Goal: Task Accomplishment & Management: Manage account settings

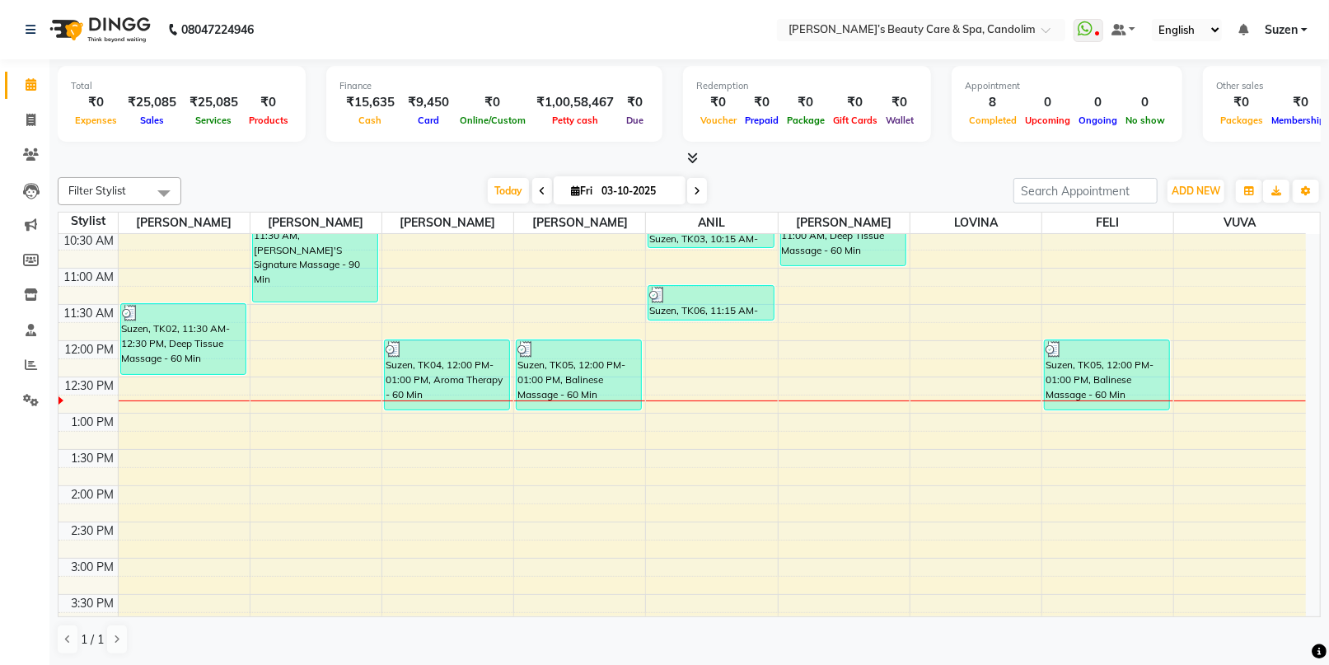
click at [735, 357] on div "8:00 AM 8:30 AM 9:00 AM 9:30 AM 10:00 AM 10:30 AM 11:00 AM 11:30 AM 12:00 PM 12…" at bounding box center [681, 522] width 1247 height 942
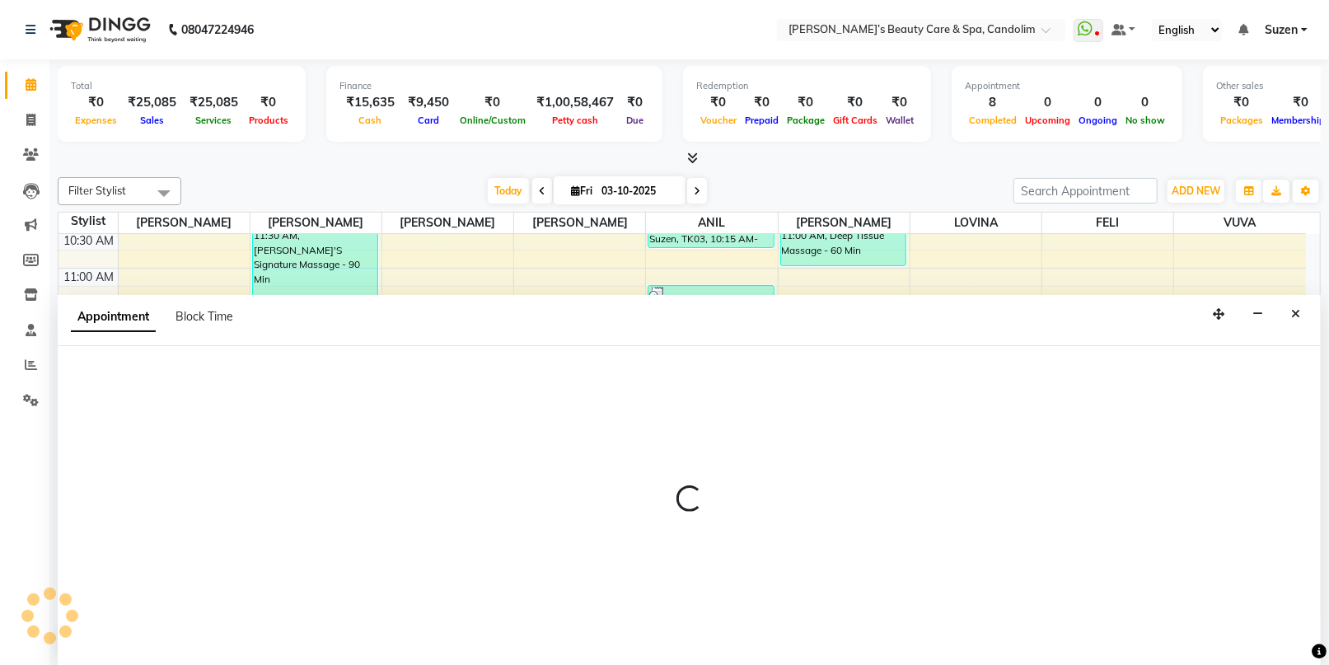
select select "43931"
select select "735"
select select "tentative"
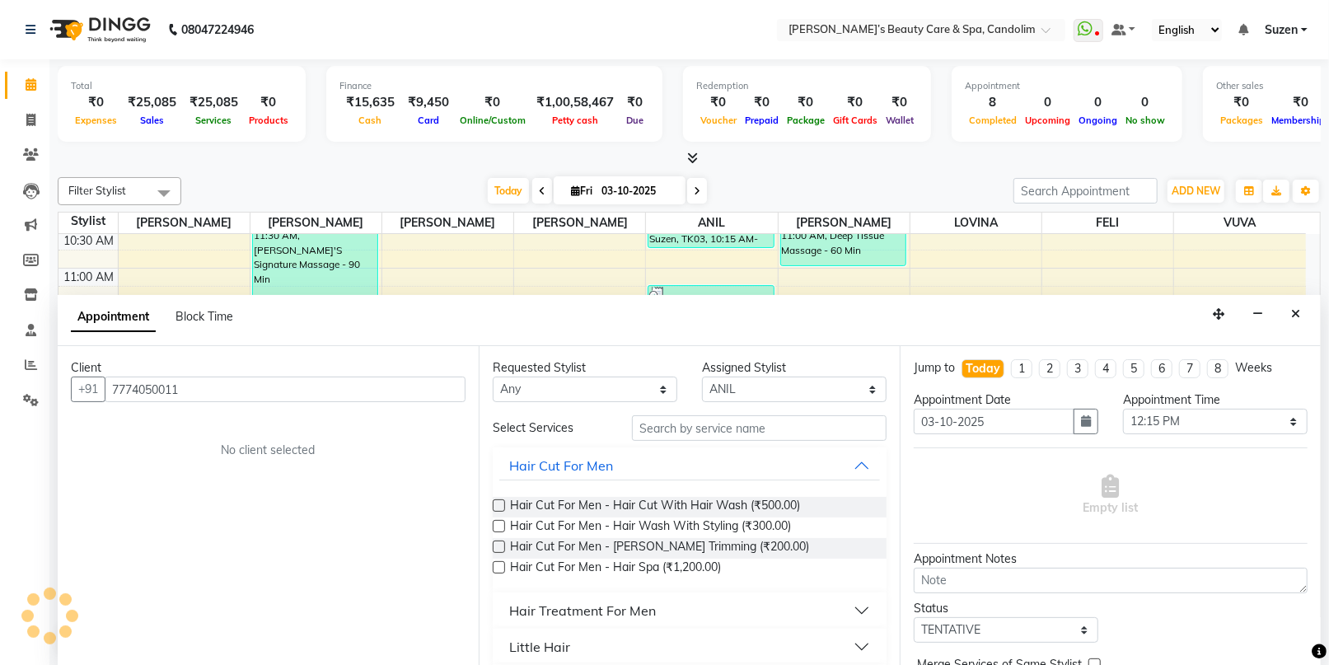
type input "7774050011"
click at [680, 415] on input "text" at bounding box center [759, 428] width 255 height 26
type input "M"
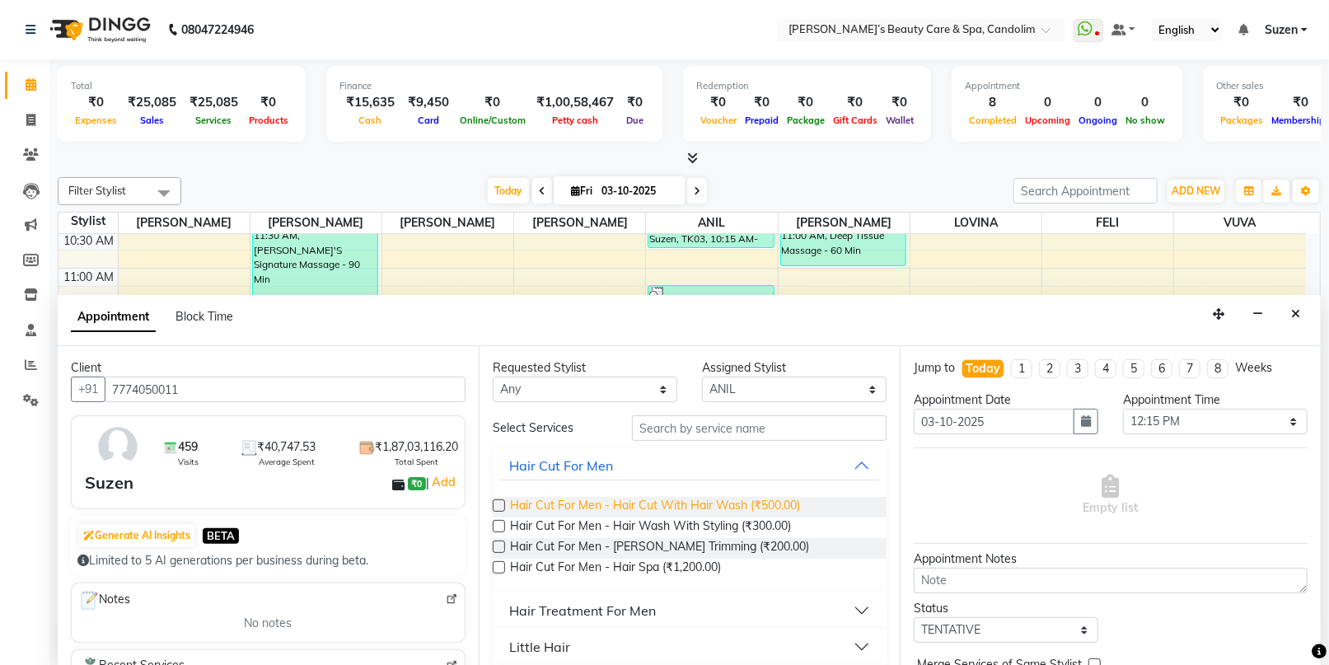
click at [680, 500] on span "Hair Cut For Men - Hair Cut With Hair Wash (₹500.00)" at bounding box center [655, 507] width 290 height 21
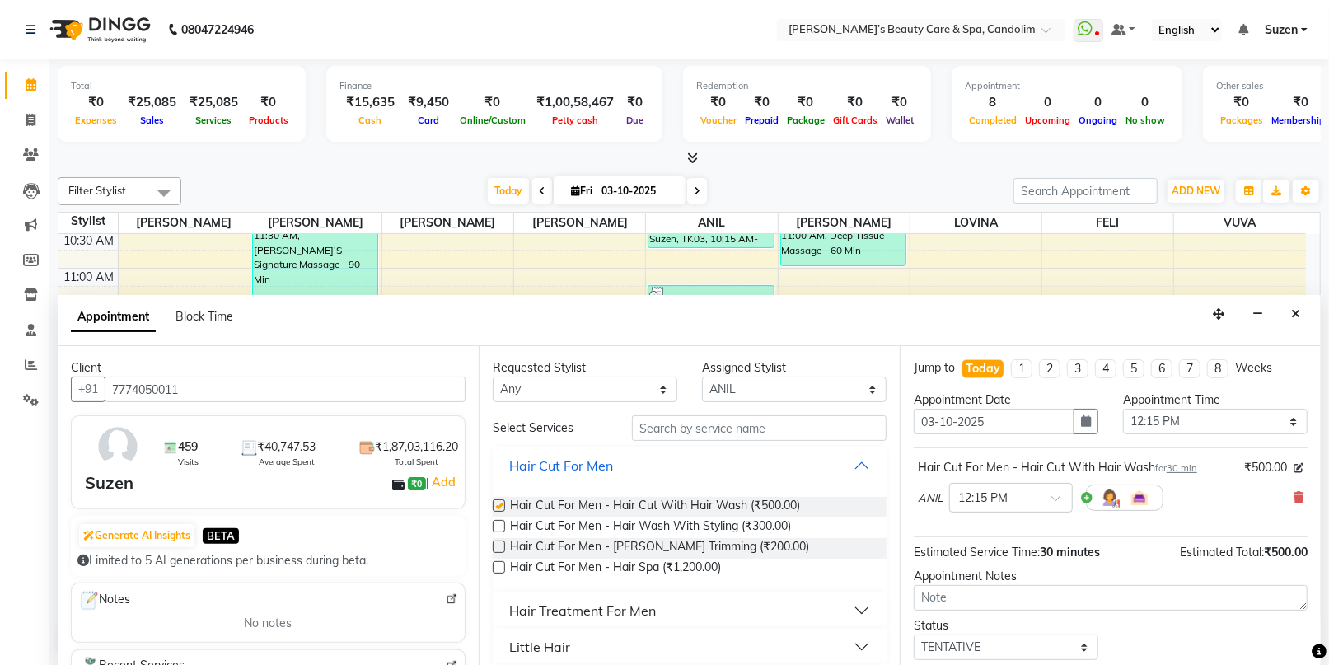
checkbox input "false"
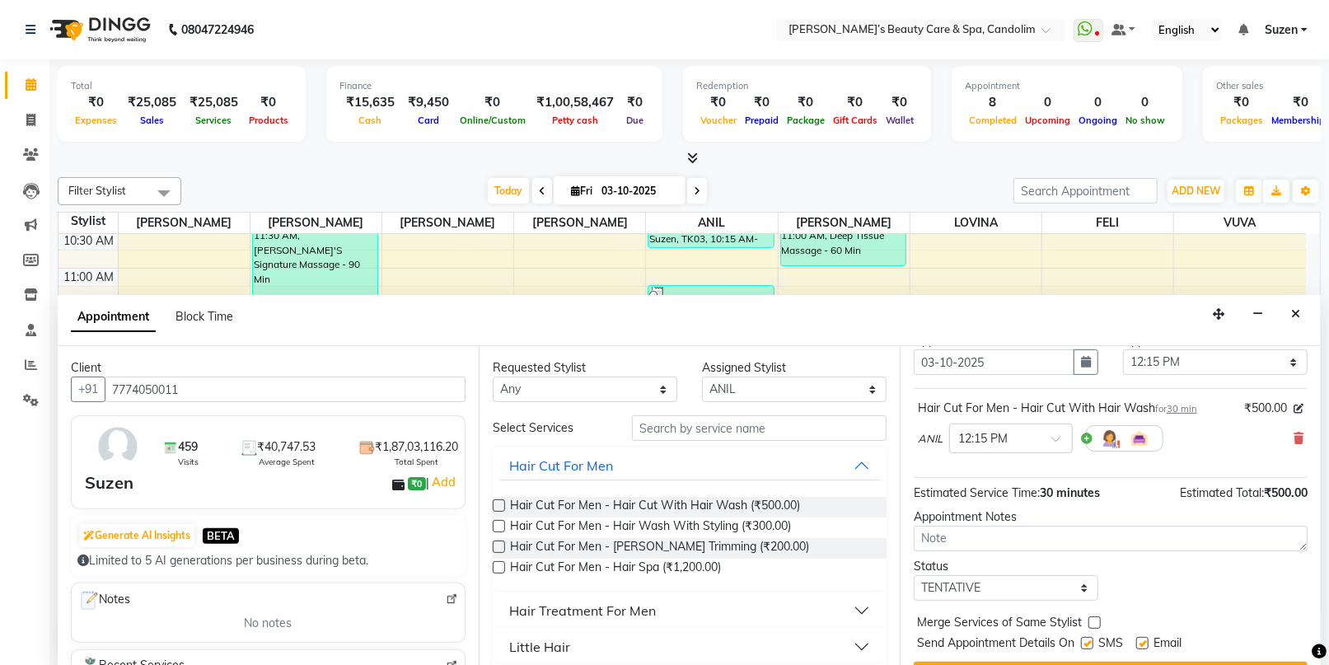
scroll to position [97, 0]
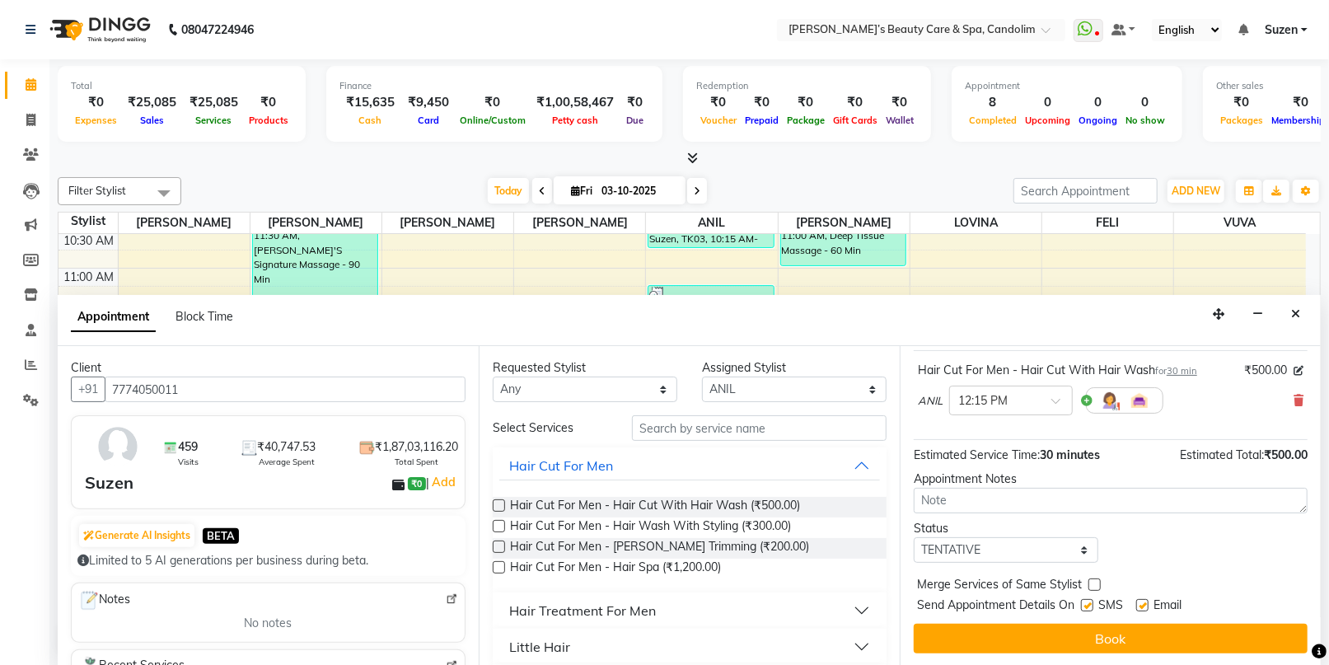
click at [985, 631] on button "Book" at bounding box center [1111, 639] width 394 height 30
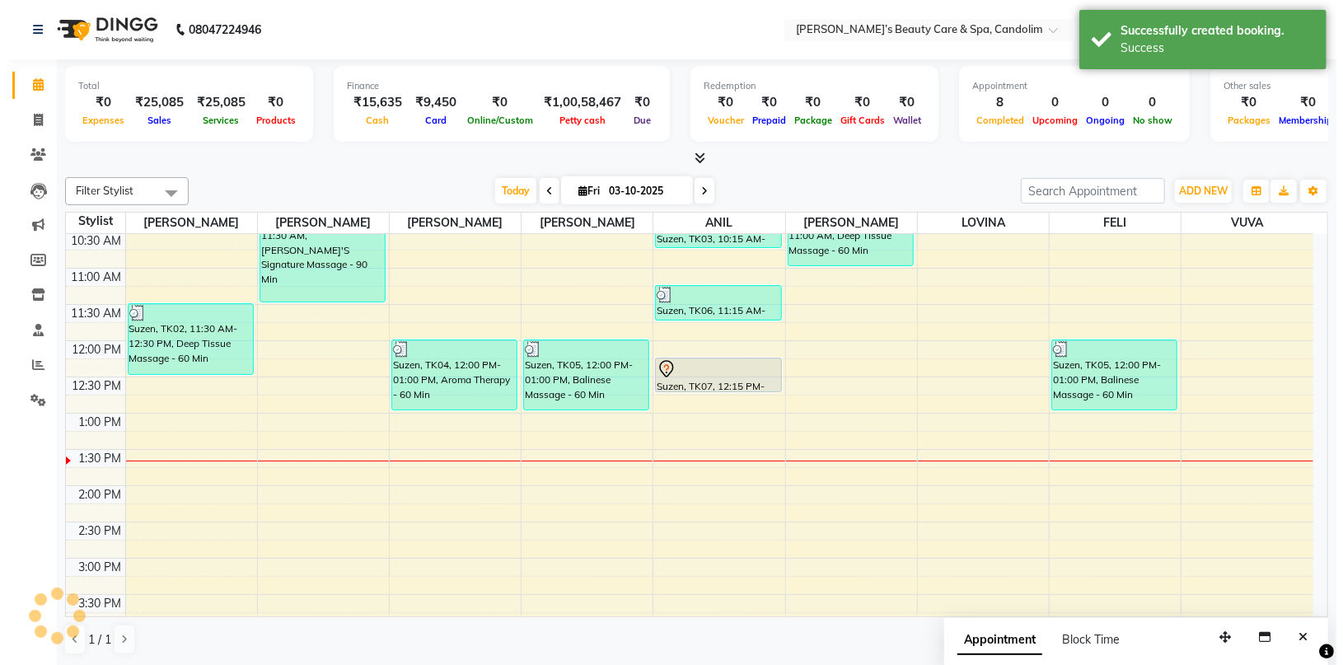
scroll to position [0, 0]
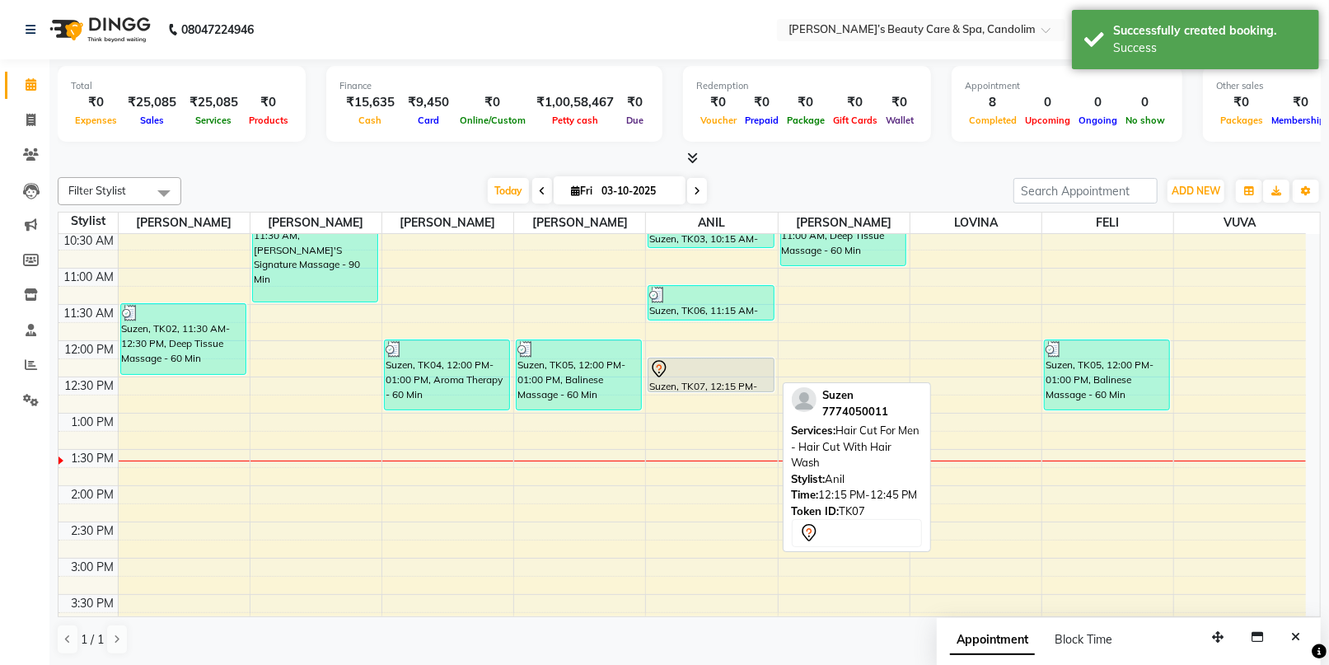
click at [741, 369] on div at bounding box center [710, 369] width 123 height 20
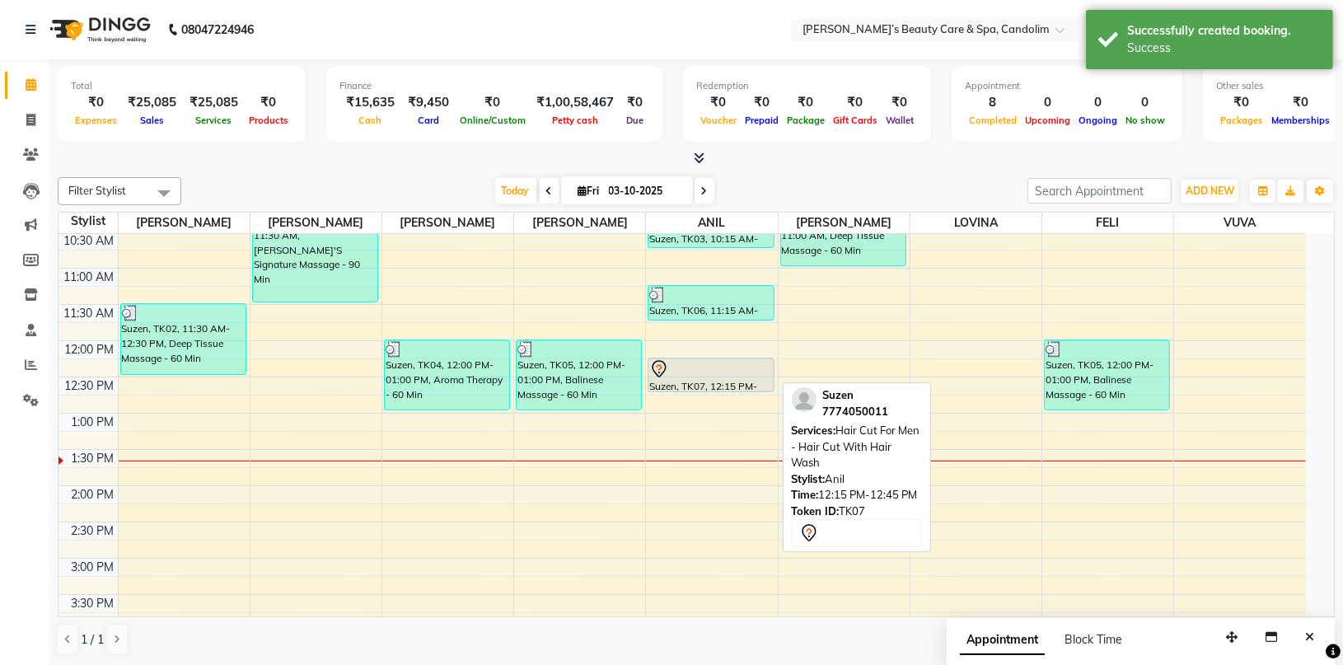
select select "7"
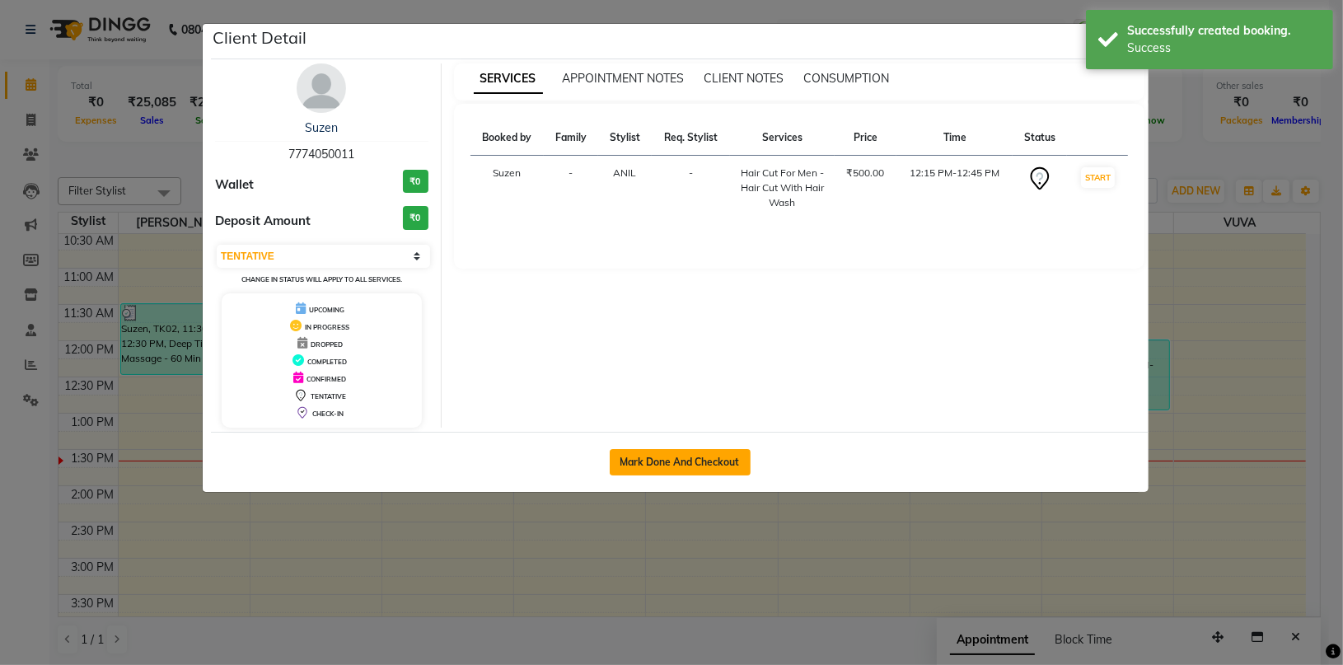
click at [693, 449] on button "Mark Done And Checkout" at bounding box center [680, 462] width 141 height 26
select select "6059"
select select "service"
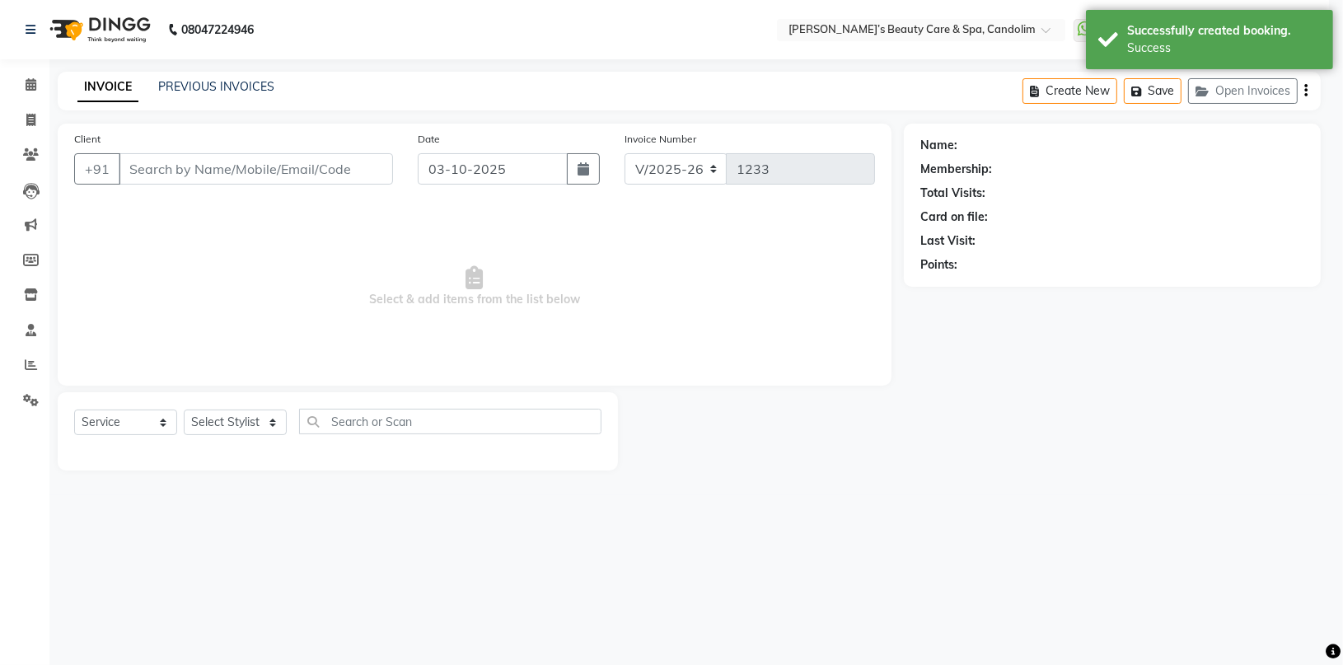
select select "3"
type input "7774050011"
select select "43931"
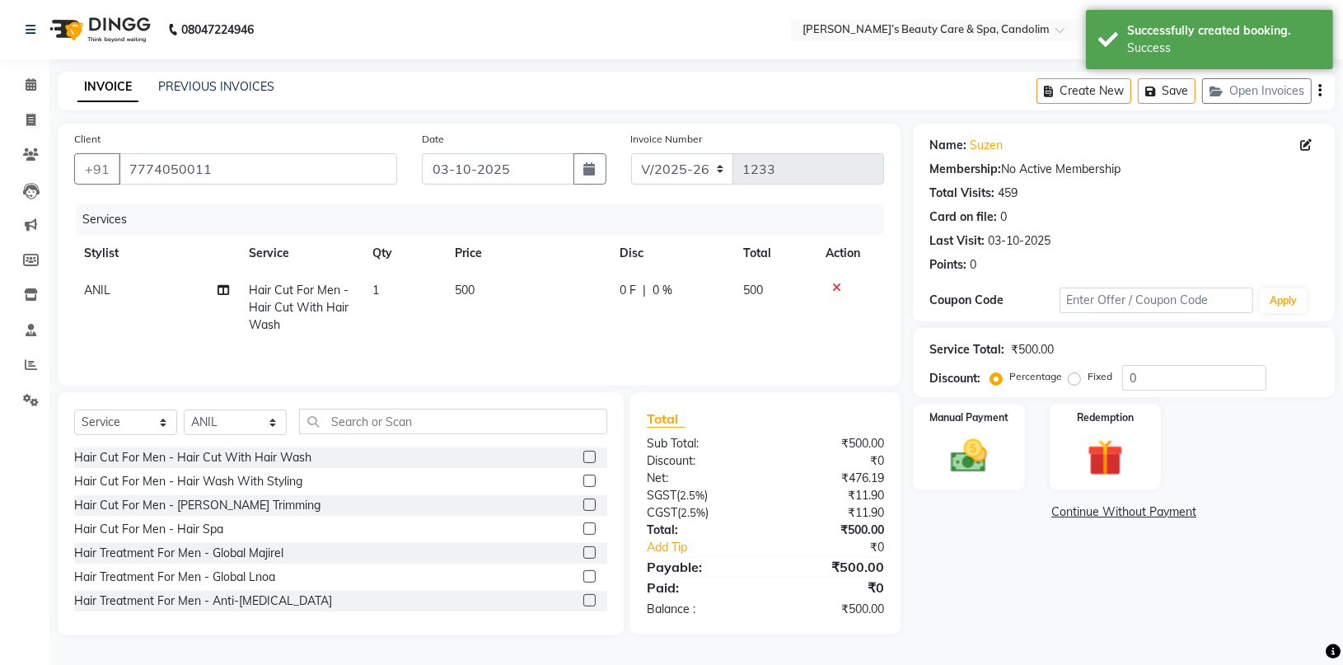
click at [484, 293] on td "500" at bounding box center [527, 308] width 165 height 72
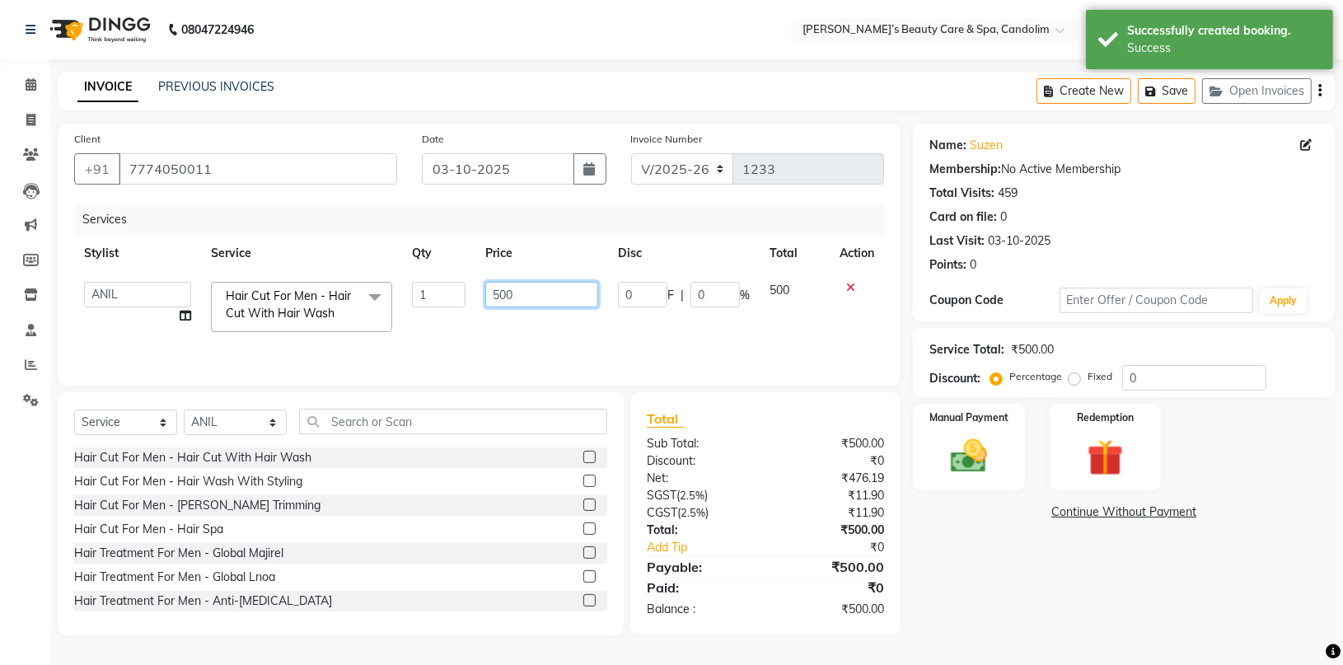
click at [485, 293] on input "500" at bounding box center [541, 295] width 112 height 26
drag, startPoint x: 541, startPoint y: 285, endPoint x: 524, endPoint y: 287, distance: 17.5
click at [539, 285] on input "500" at bounding box center [541, 295] width 112 height 26
type input "5"
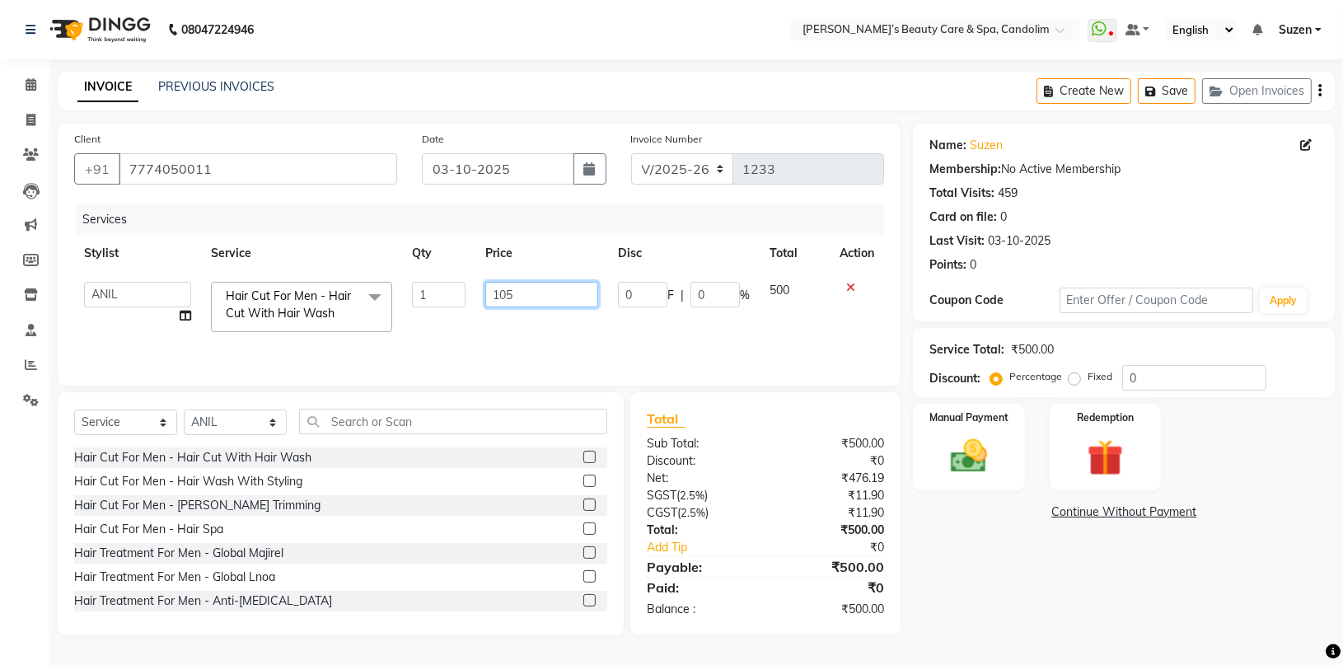
type input "1050"
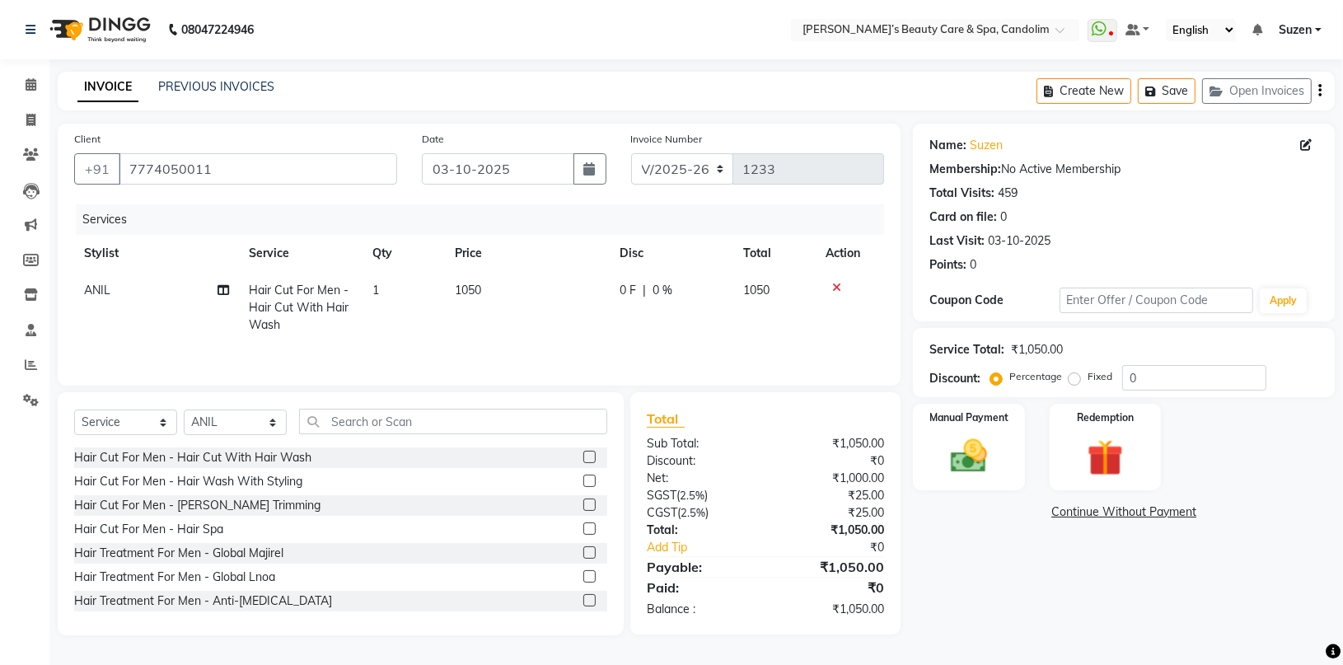
click at [676, 322] on td "0 F | 0 %" at bounding box center [672, 308] width 124 height 72
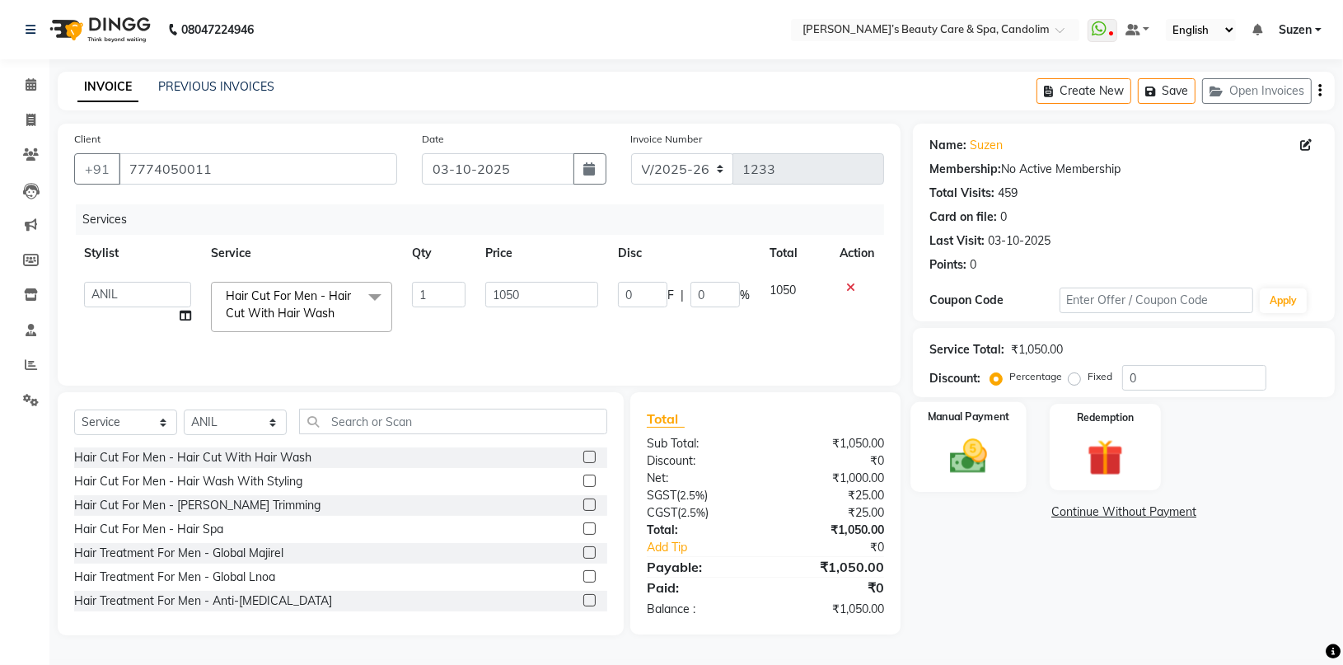
click at [964, 460] on img at bounding box center [968, 456] width 61 height 44
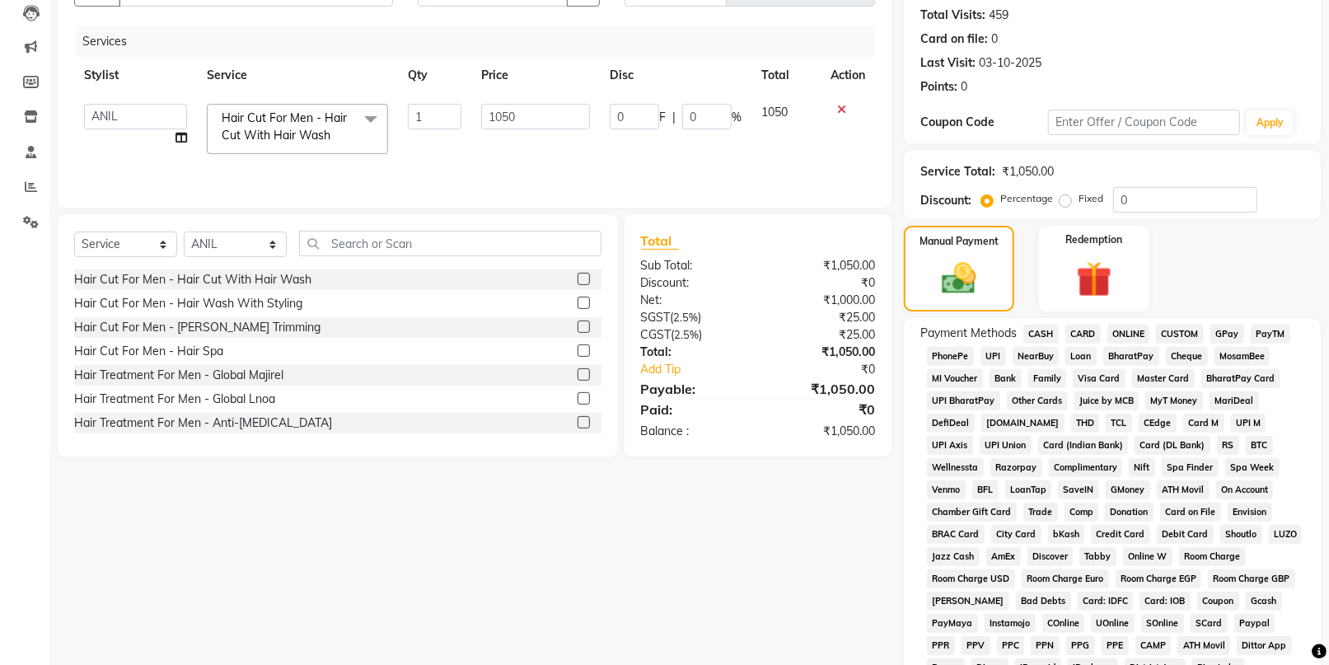
scroll to position [274, 0]
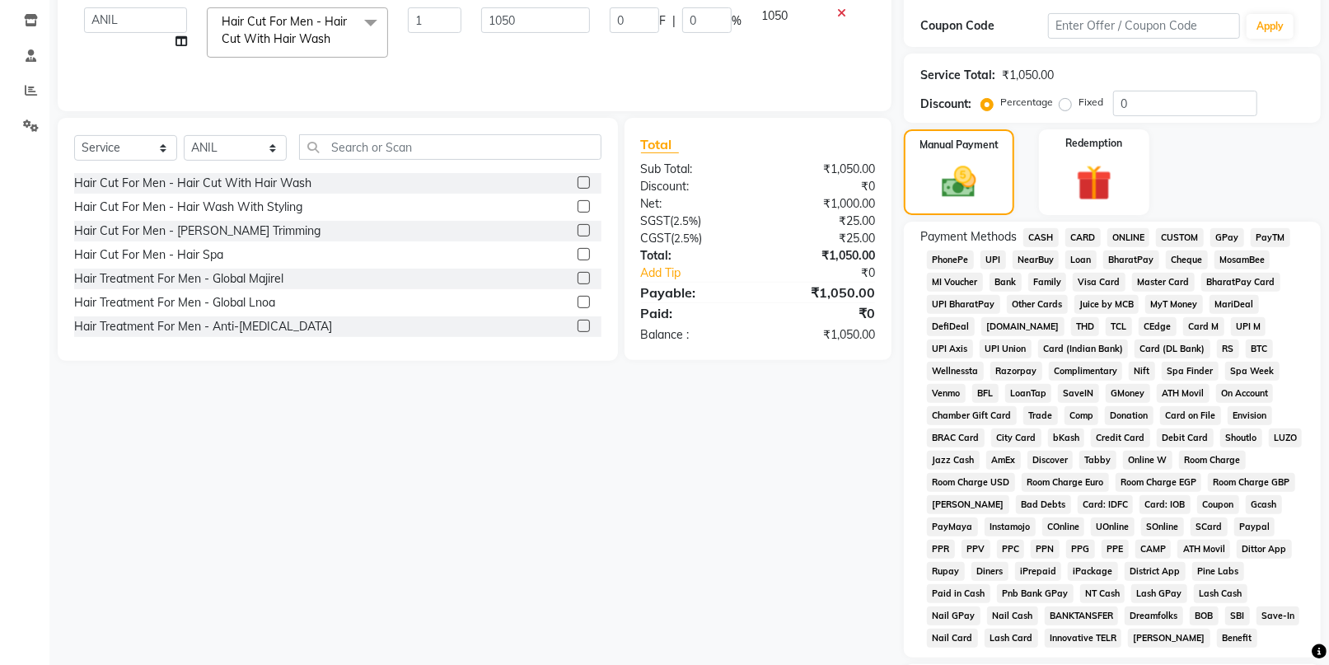
click at [1047, 232] on span "CASH" at bounding box center [1040, 237] width 35 height 19
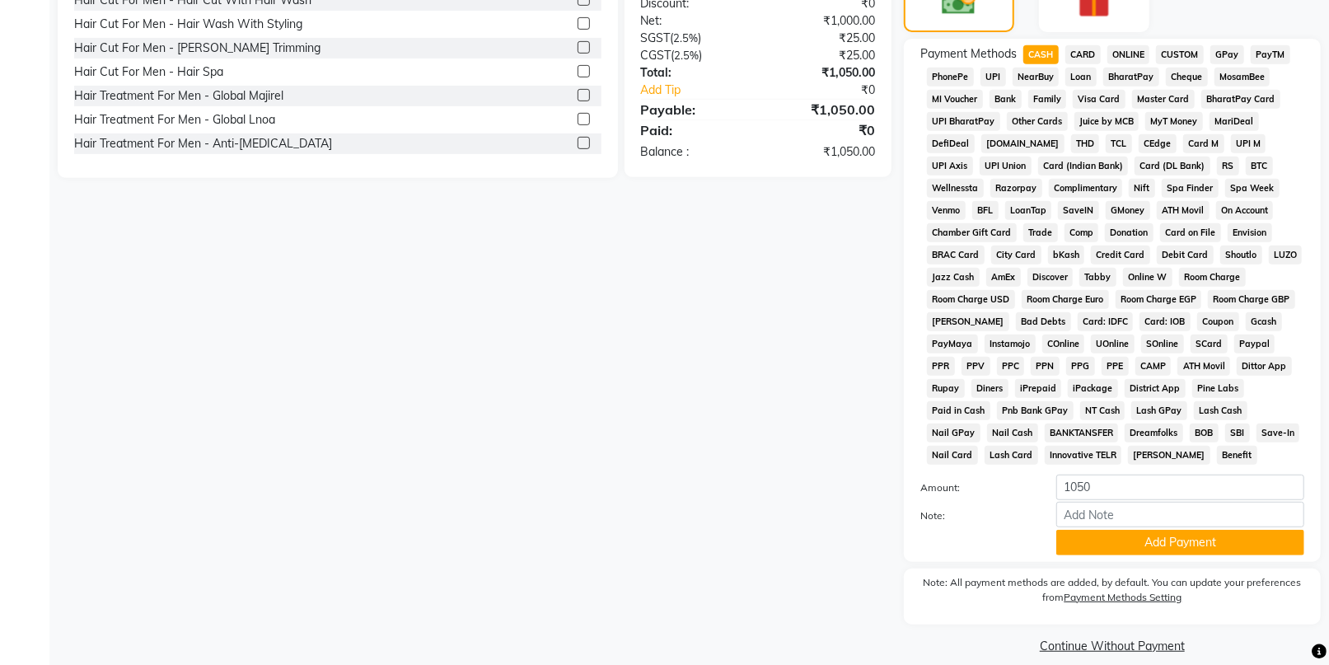
click at [1086, 46] on span "CARD" at bounding box center [1082, 54] width 35 height 19
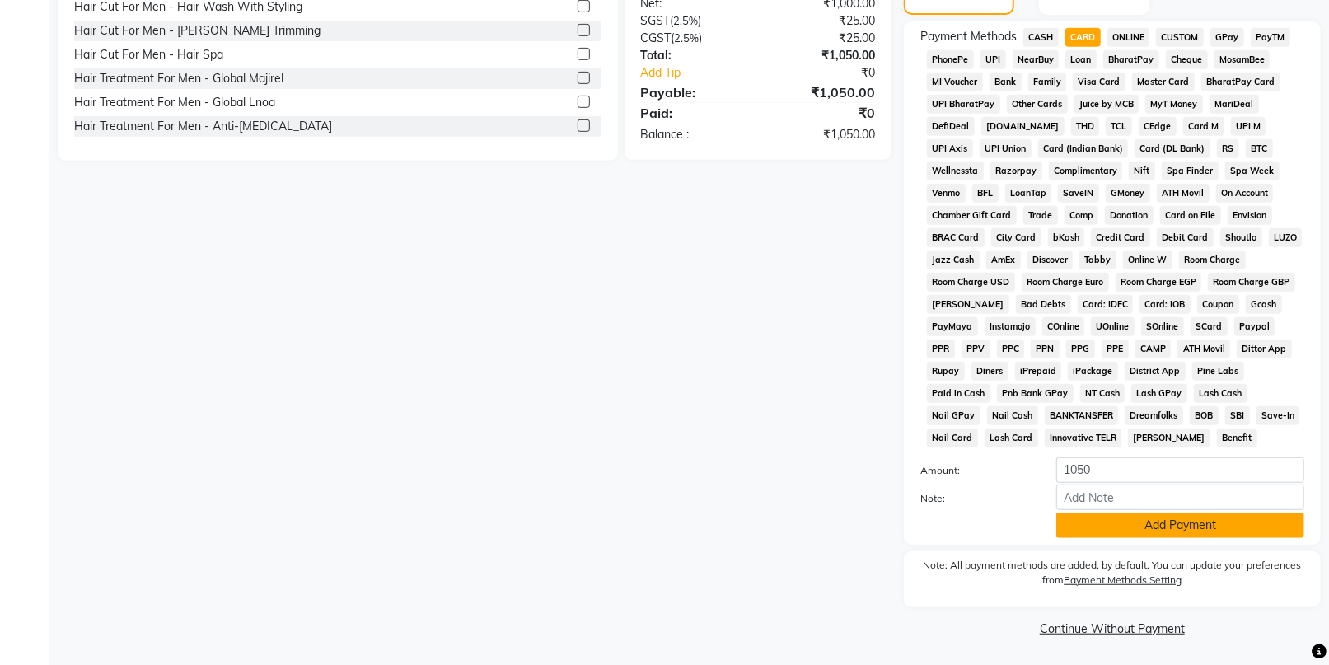
click at [1148, 519] on button "Add Payment" at bounding box center [1180, 525] width 248 height 26
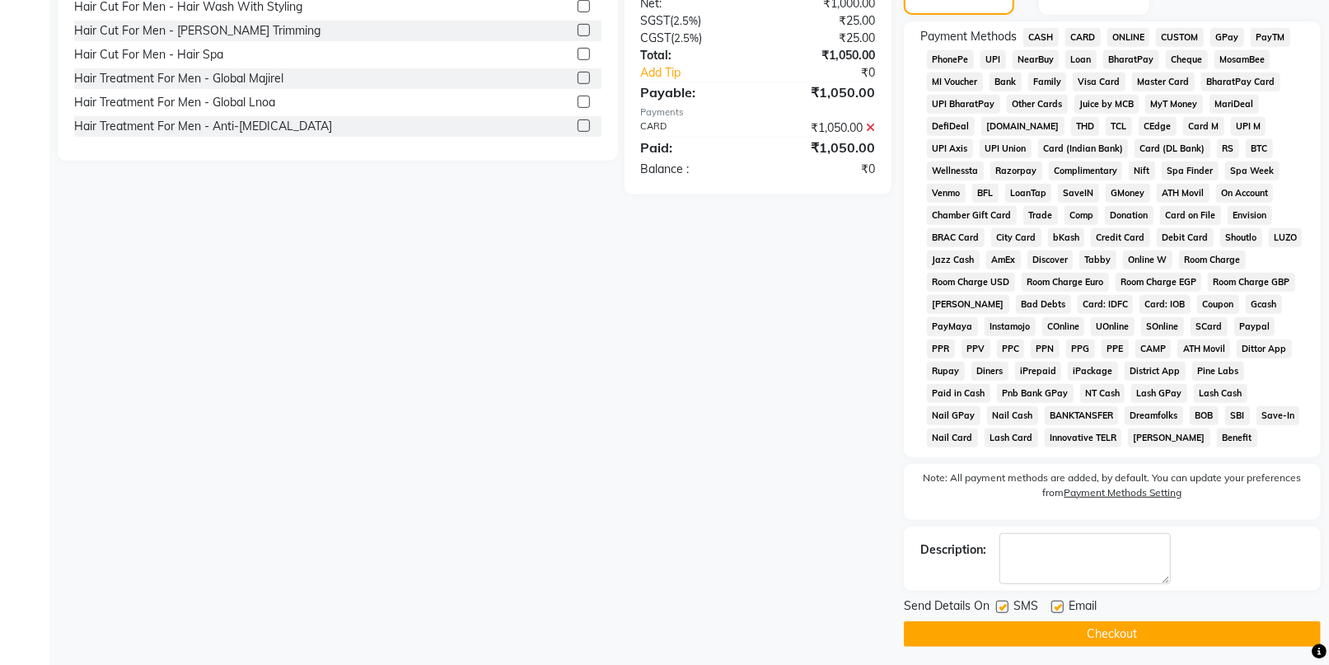
scroll to position [480, 0]
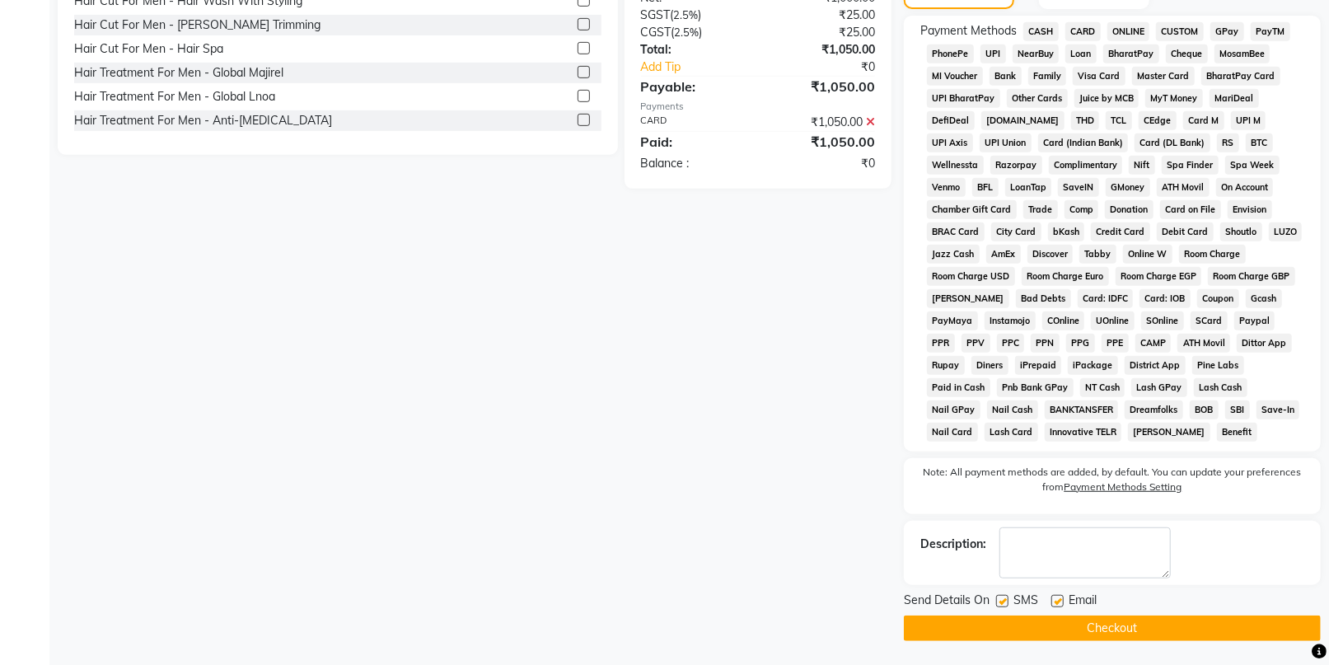
click at [1097, 632] on button "Checkout" at bounding box center [1112, 628] width 417 height 26
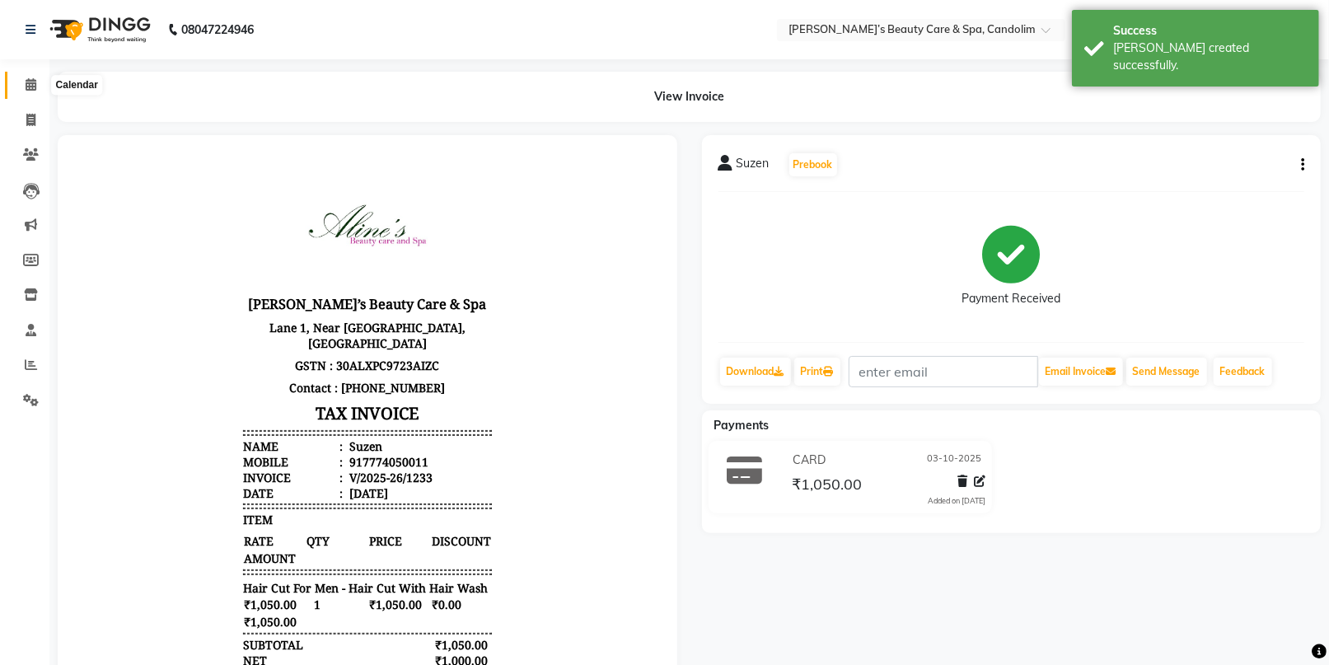
drag, startPoint x: 37, startPoint y: 77, endPoint x: 30, endPoint y: 68, distance: 11.2
click at [37, 76] on span at bounding box center [30, 85] width 29 height 19
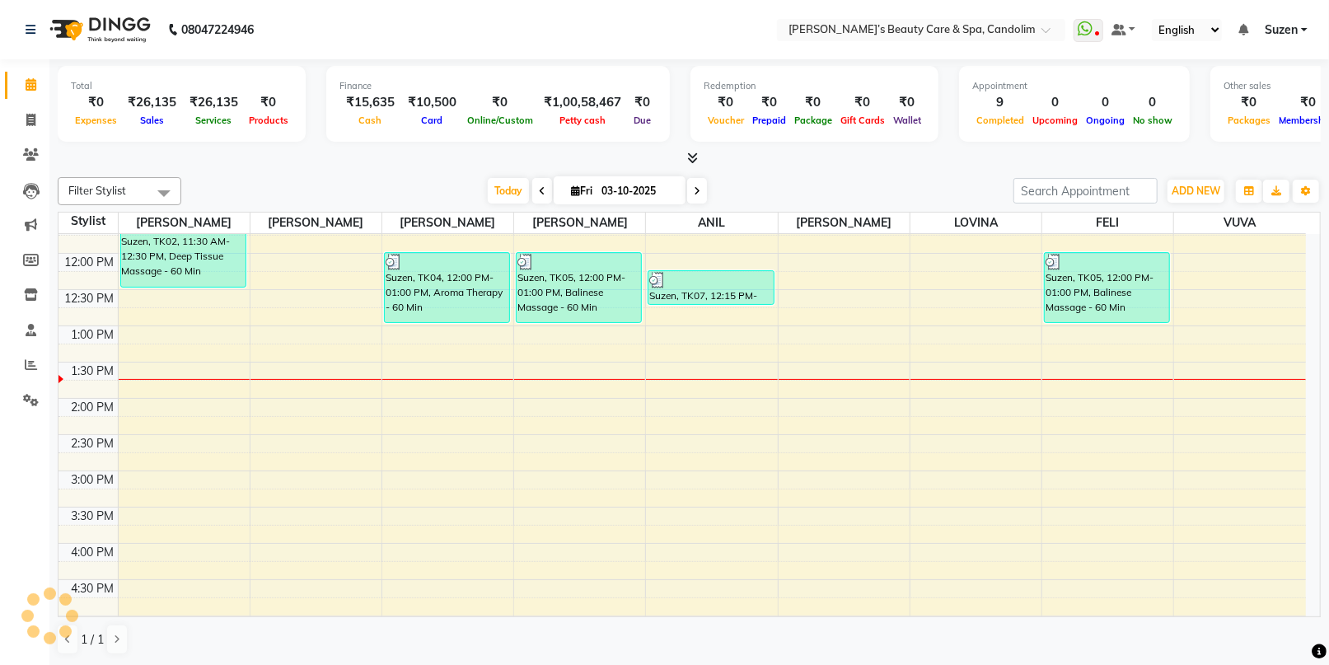
scroll to position [274, 0]
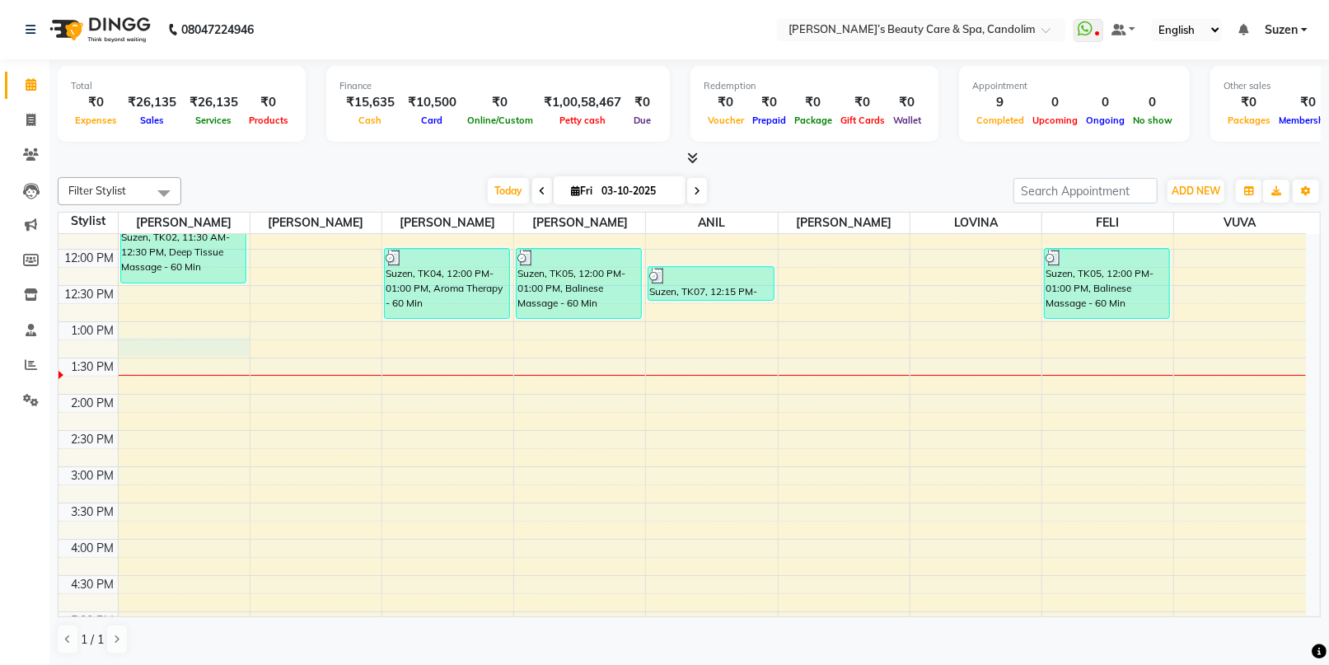
click at [201, 348] on div "8:00 AM 8:30 AM 9:00 AM 9:30 AM 10:00 AM 10:30 AM 11:00 AM 11:30 AM 12:00 PM 12…" at bounding box center [681, 431] width 1247 height 942
select select "43920"
select select "tentative"
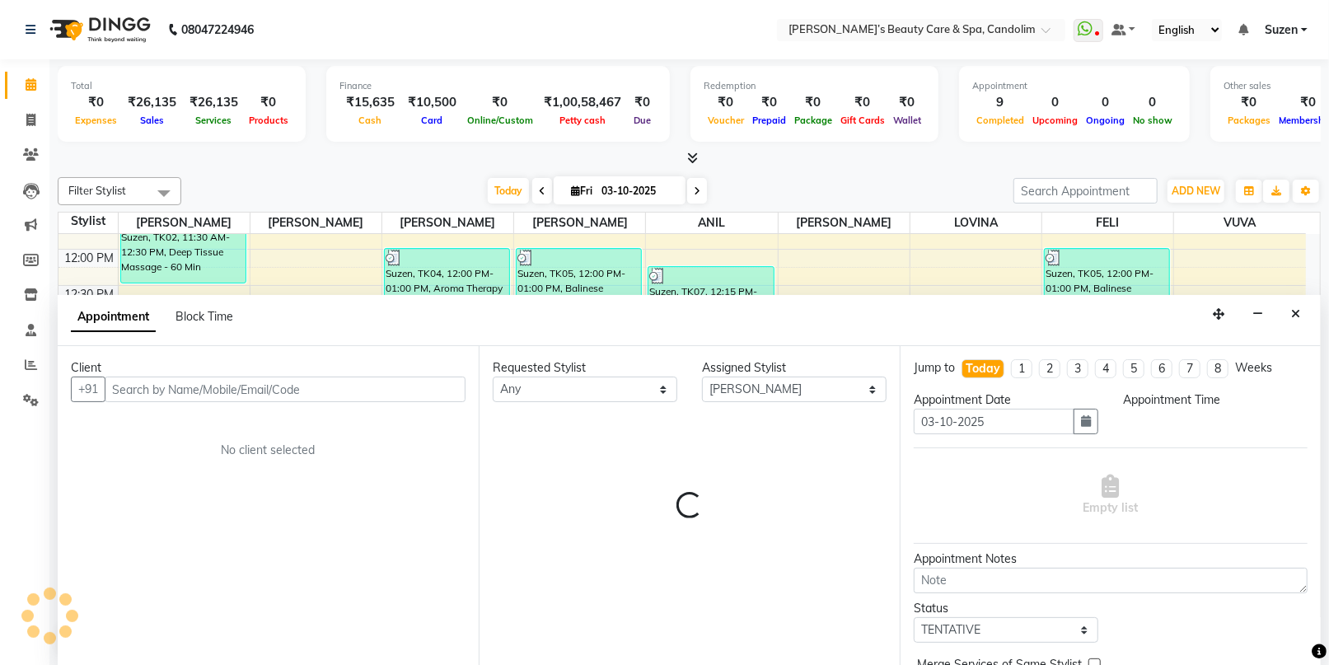
scroll to position [0, 0]
select select "795"
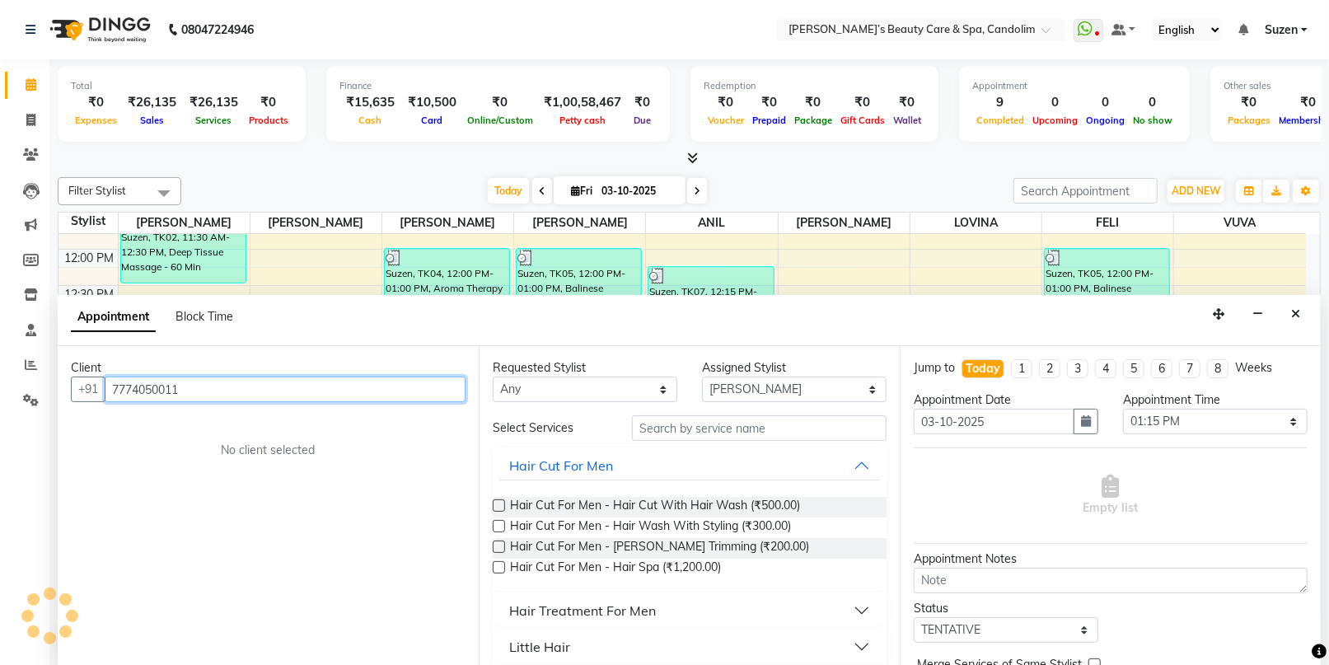
type input "7774050011"
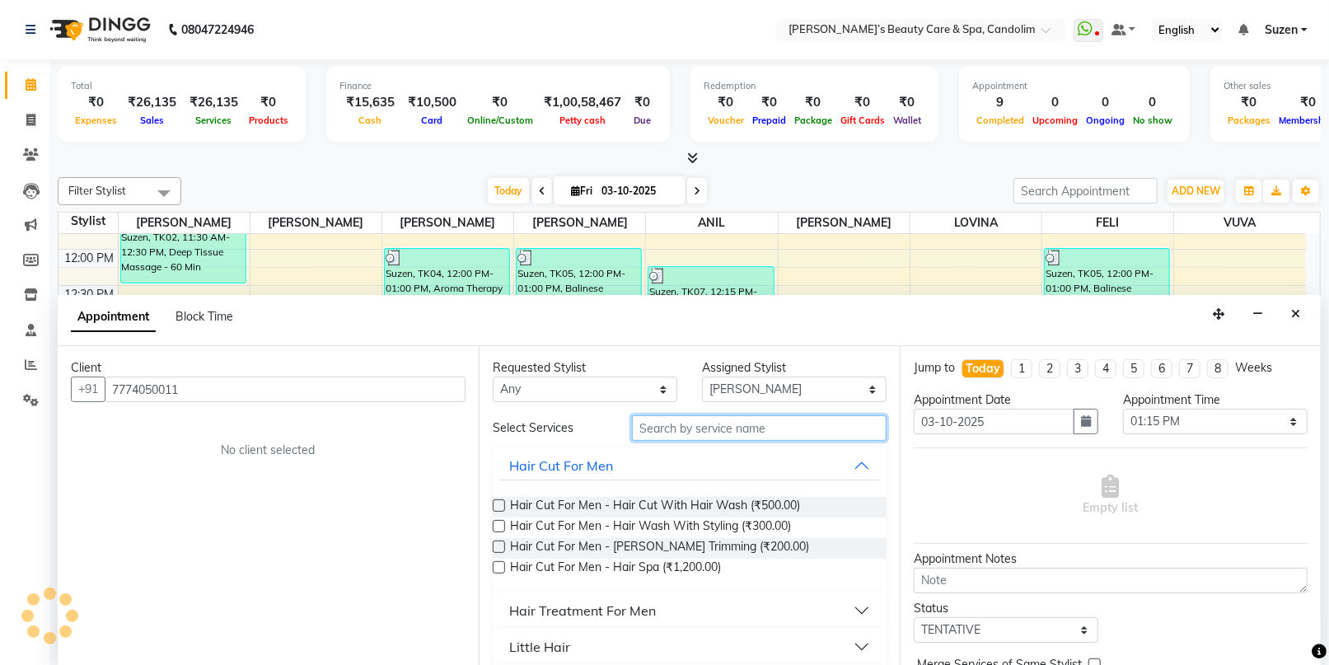
click at [677, 423] on input "text" at bounding box center [759, 428] width 255 height 26
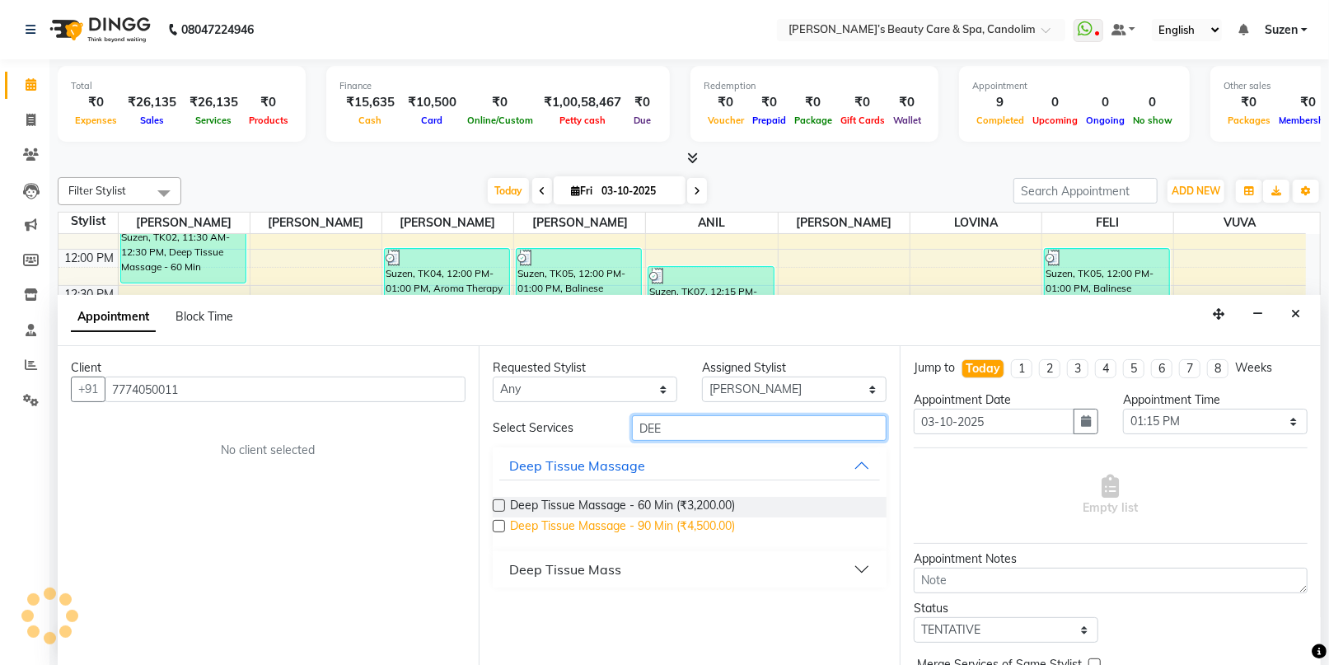
type input "DEE"
click at [662, 526] on span "Deep Tissue Massage - 90 Min (₹4,500.00)" at bounding box center [622, 527] width 225 height 21
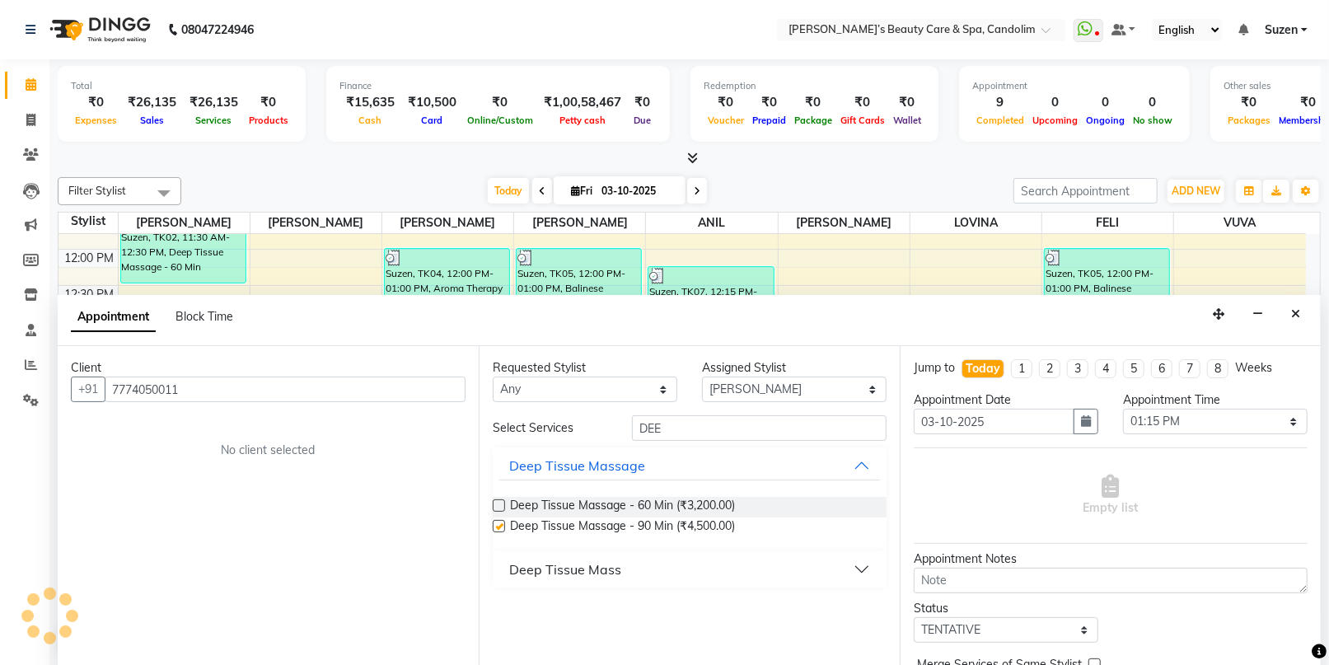
checkbox input "false"
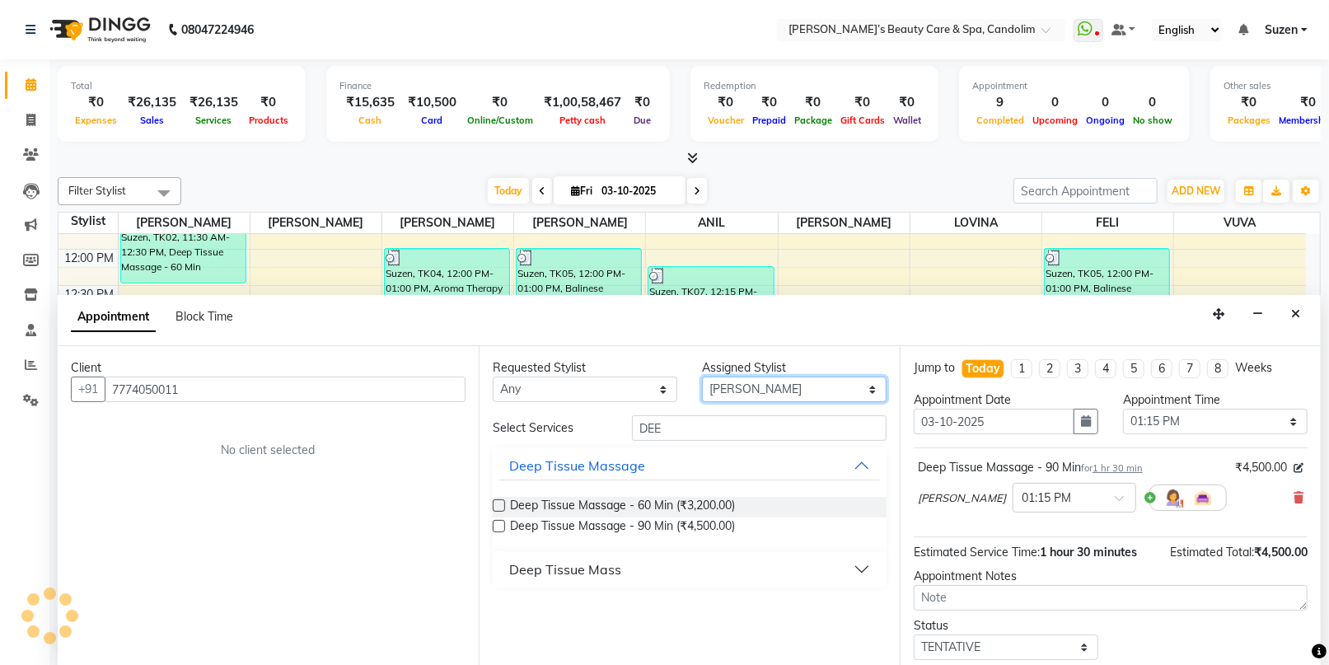
click at [782, 387] on select "Select [PERSON_NAME] [PERSON_NAME] [PERSON_NAME] [PERSON_NAME] [PERSON_NAME]" at bounding box center [794, 389] width 185 height 26
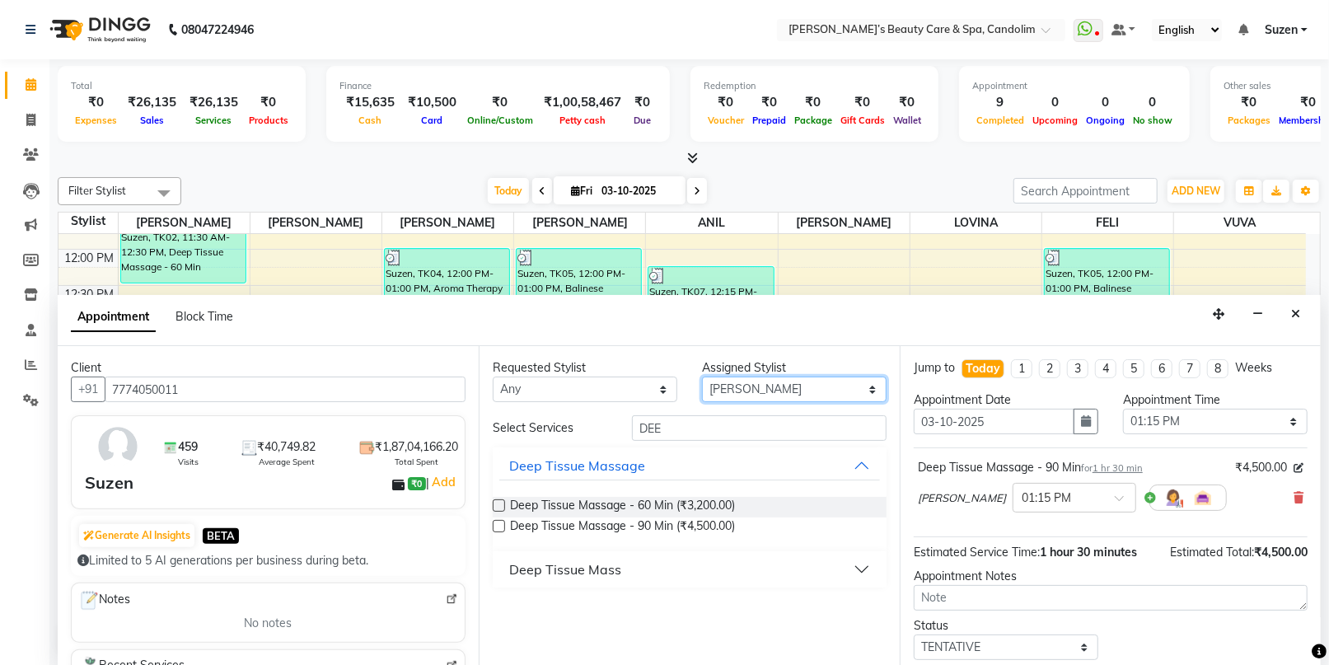
select select "43921"
click at [702, 376] on select "Select [PERSON_NAME] [PERSON_NAME] [PERSON_NAME] [PERSON_NAME] [PERSON_NAME]" at bounding box center [794, 389] width 185 height 26
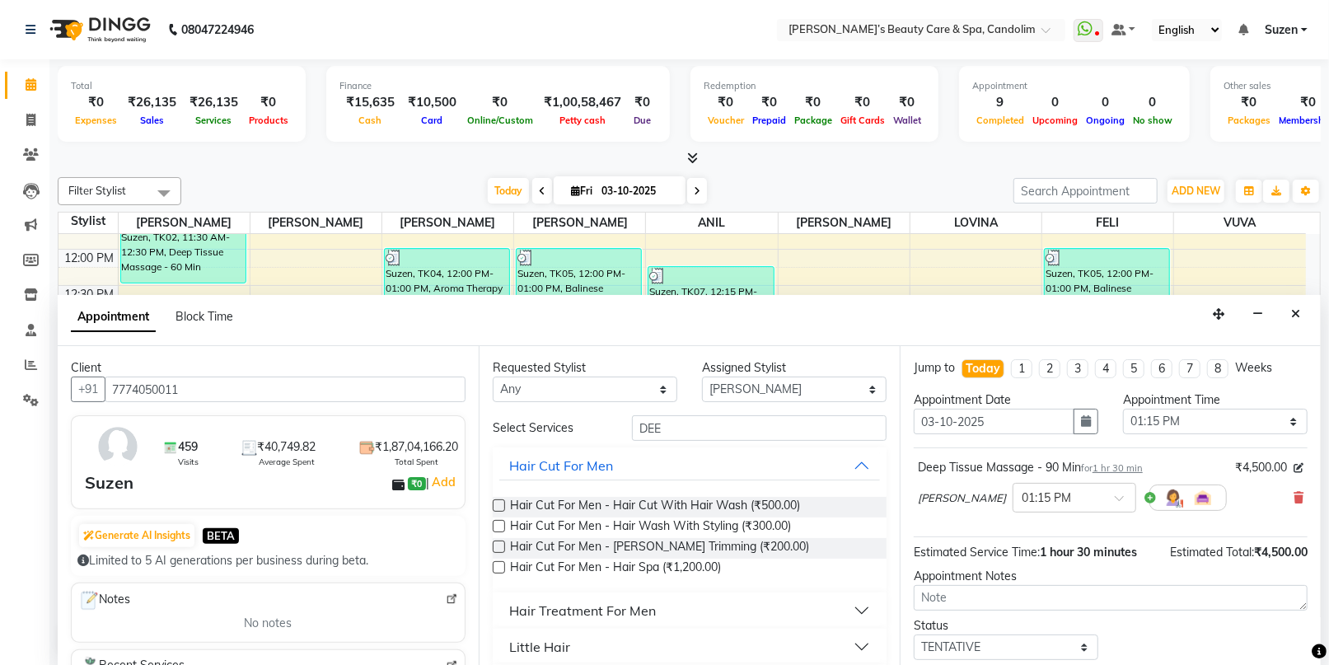
click at [755, 428] on input "DEE" at bounding box center [759, 428] width 255 height 26
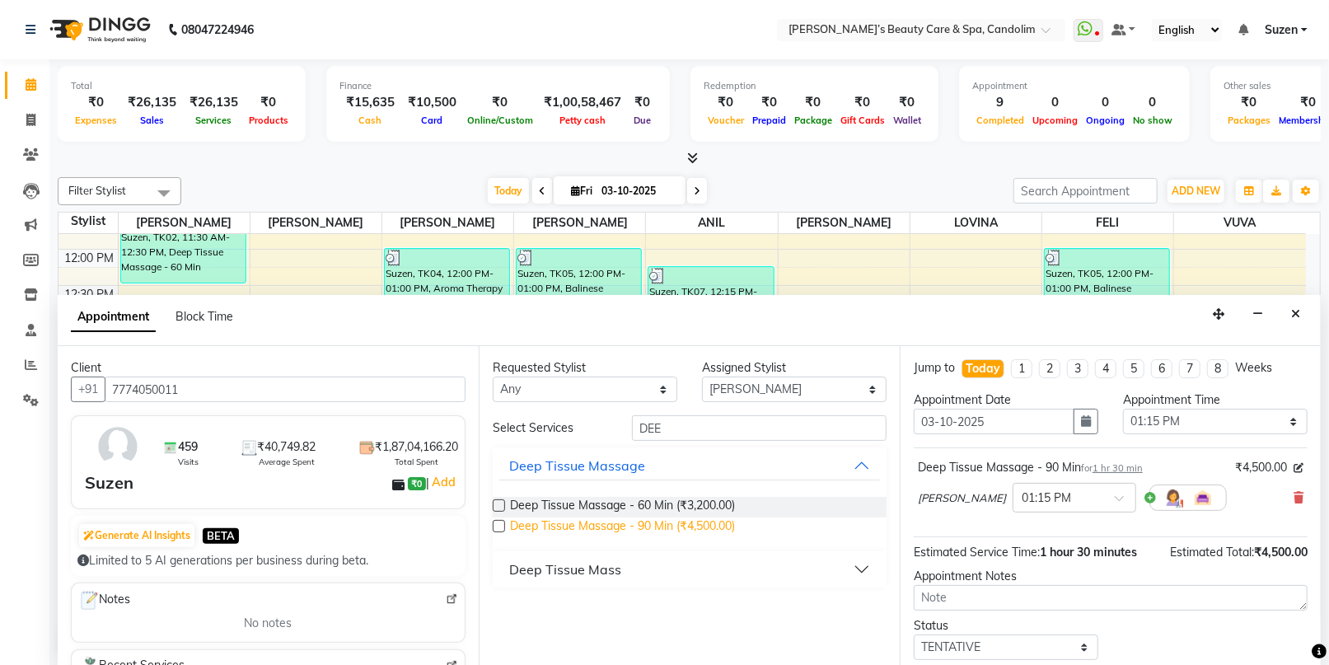
click at [714, 526] on span "Deep Tissue Massage - 90 Min (₹4,500.00)" at bounding box center [622, 527] width 225 height 21
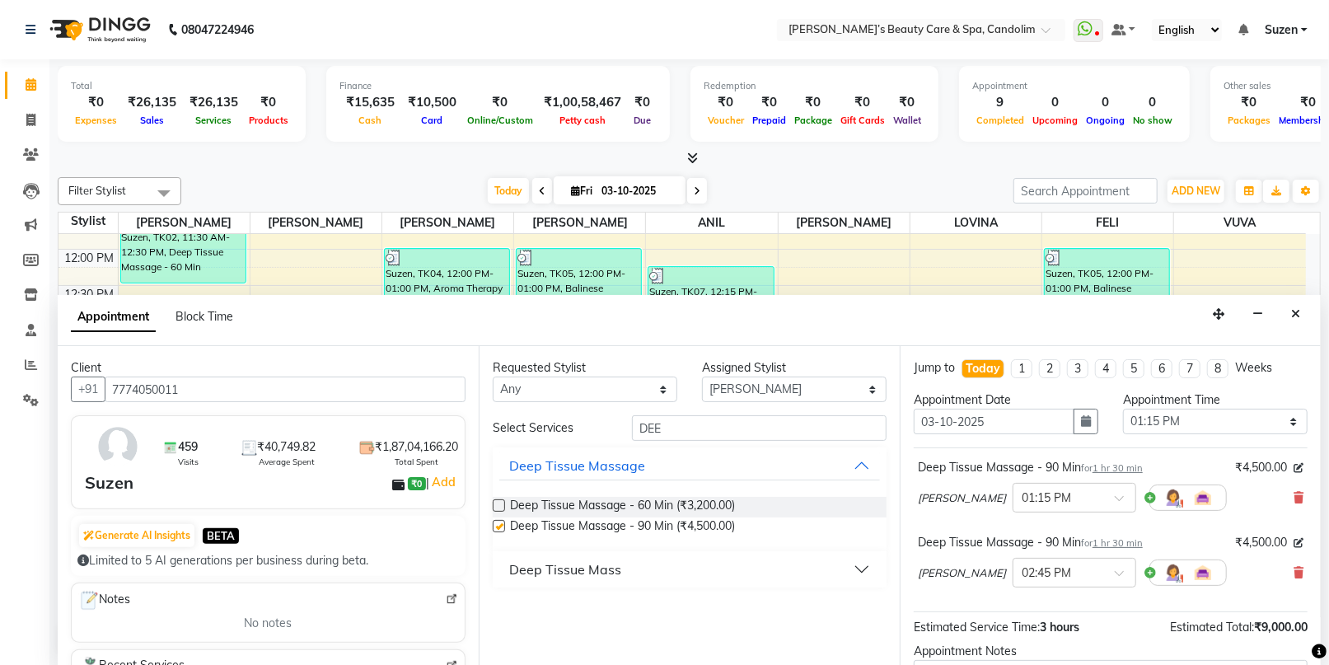
checkbox input "false"
click at [775, 384] on select "Select [PERSON_NAME] [PERSON_NAME] [PERSON_NAME] [PERSON_NAME] [PERSON_NAME]" at bounding box center [794, 389] width 185 height 26
select select "43925"
click at [702, 376] on select "Select [PERSON_NAME] [PERSON_NAME] [PERSON_NAME] [PERSON_NAME] [PERSON_NAME]" at bounding box center [794, 389] width 185 height 26
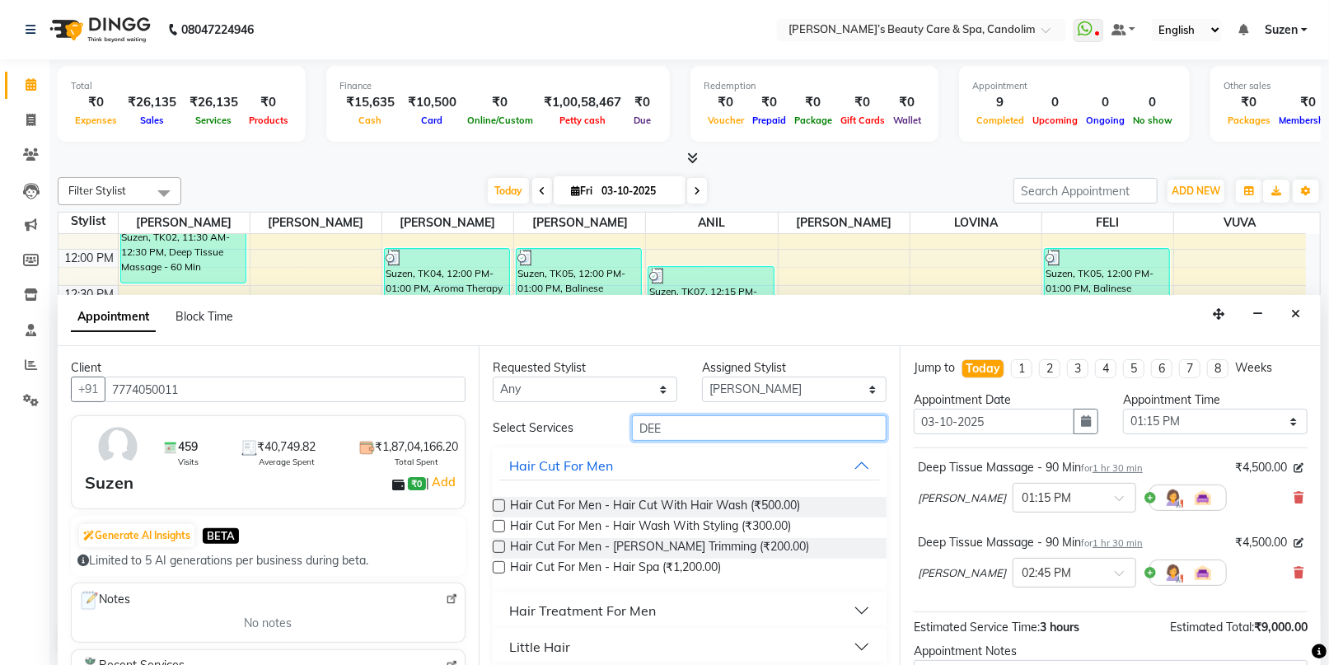
click at [723, 435] on input "DEE" at bounding box center [759, 428] width 255 height 26
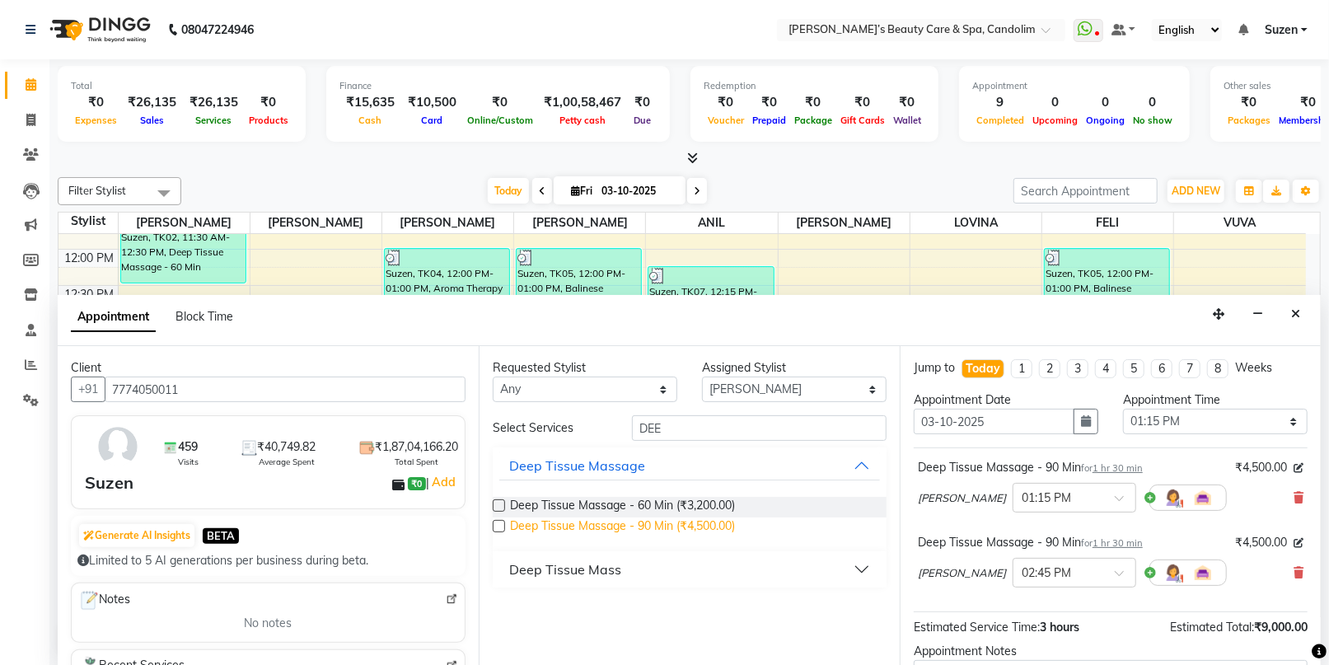
click at [685, 519] on span "Deep Tissue Massage - 90 Min (₹4,500.00)" at bounding box center [622, 527] width 225 height 21
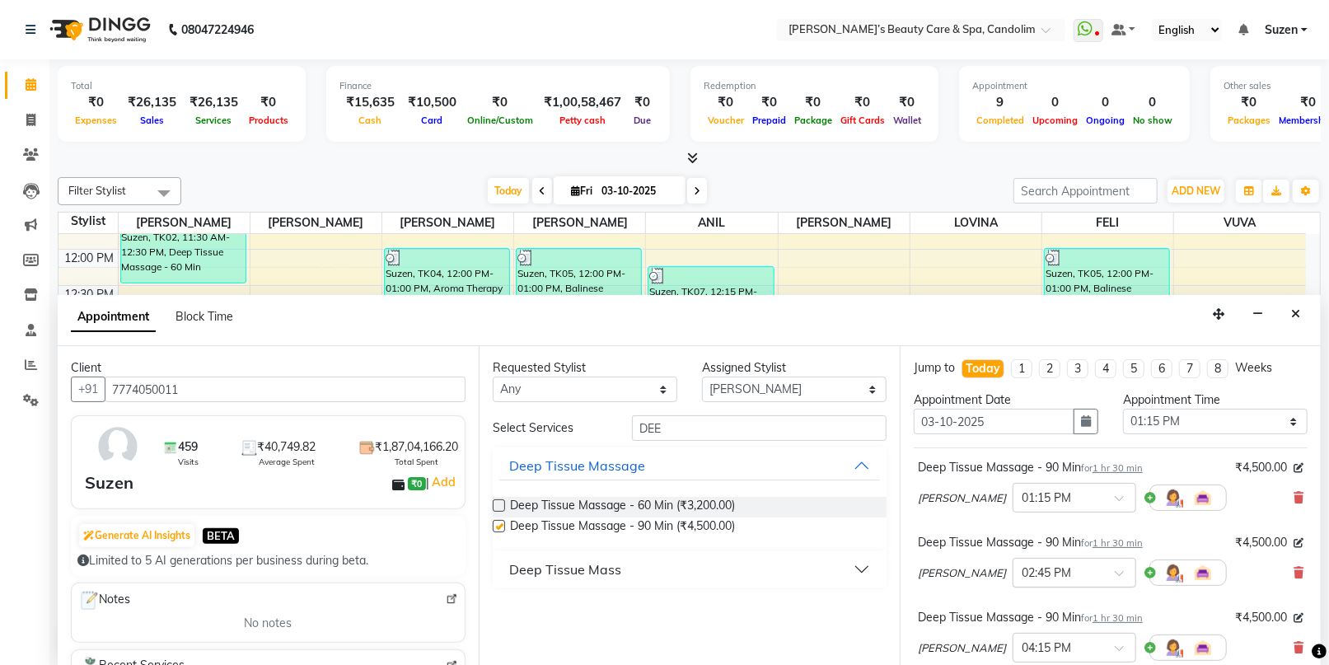
checkbox input "false"
click at [1021, 493] on input "text" at bounding box center [1057, 496] width 72 height 17
click at [1013, 583] on div "01:45 PM" at bounding box center [1074, 589] width 122 height 30
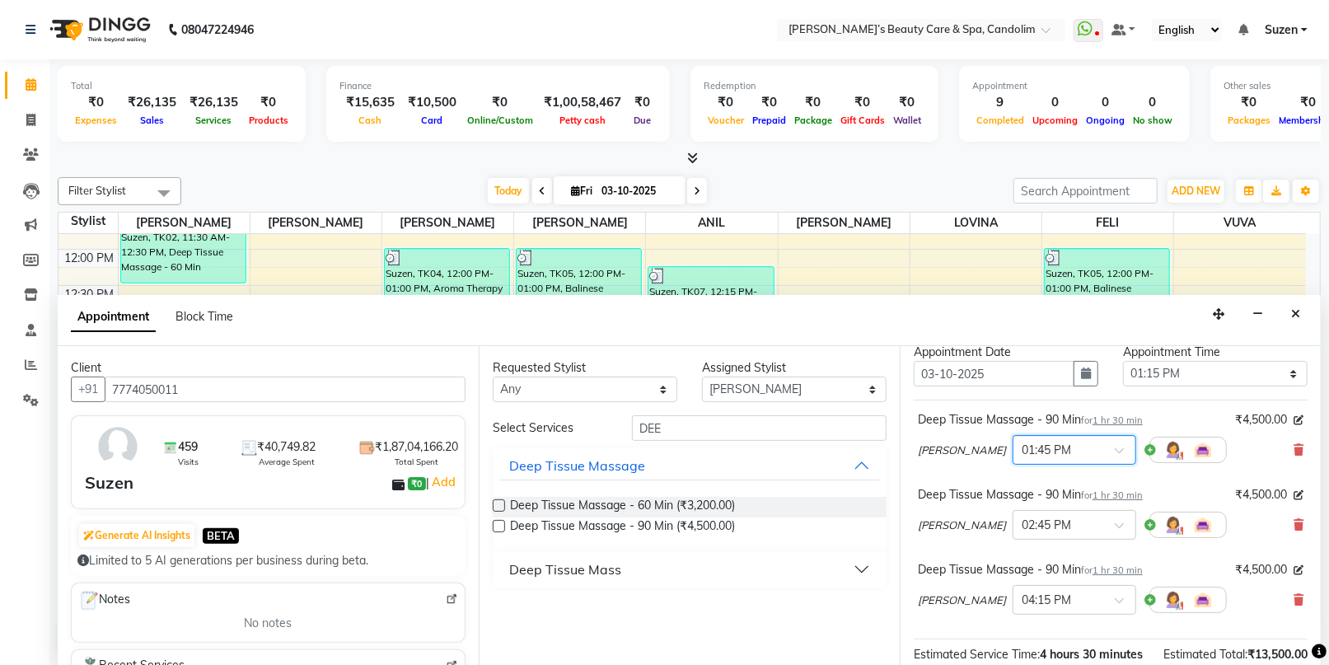
scroll to position [91, 0]
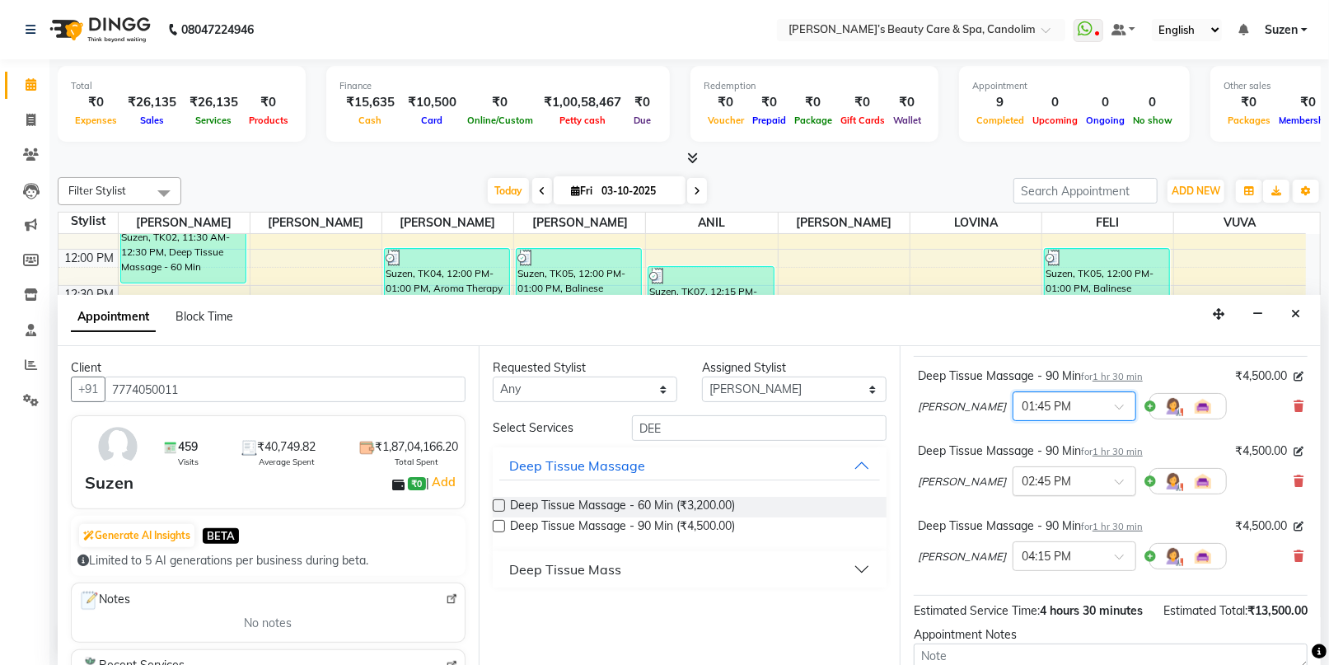
click at [1023, 484] on input "text" at bounding box center [1057, 479] width 72 height 17
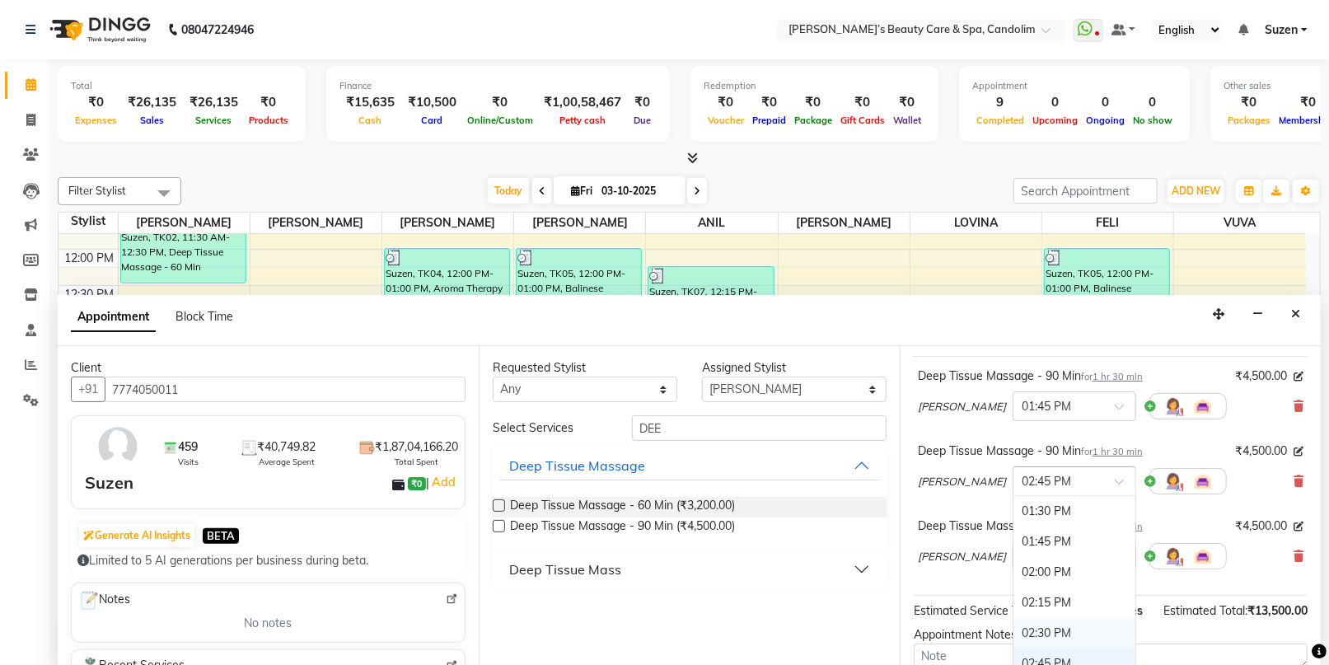
scroll to position [527, 0]
click at [1013, 568] on div "01:45 PM" at bounding box center [1074, 573] width 122 height 30
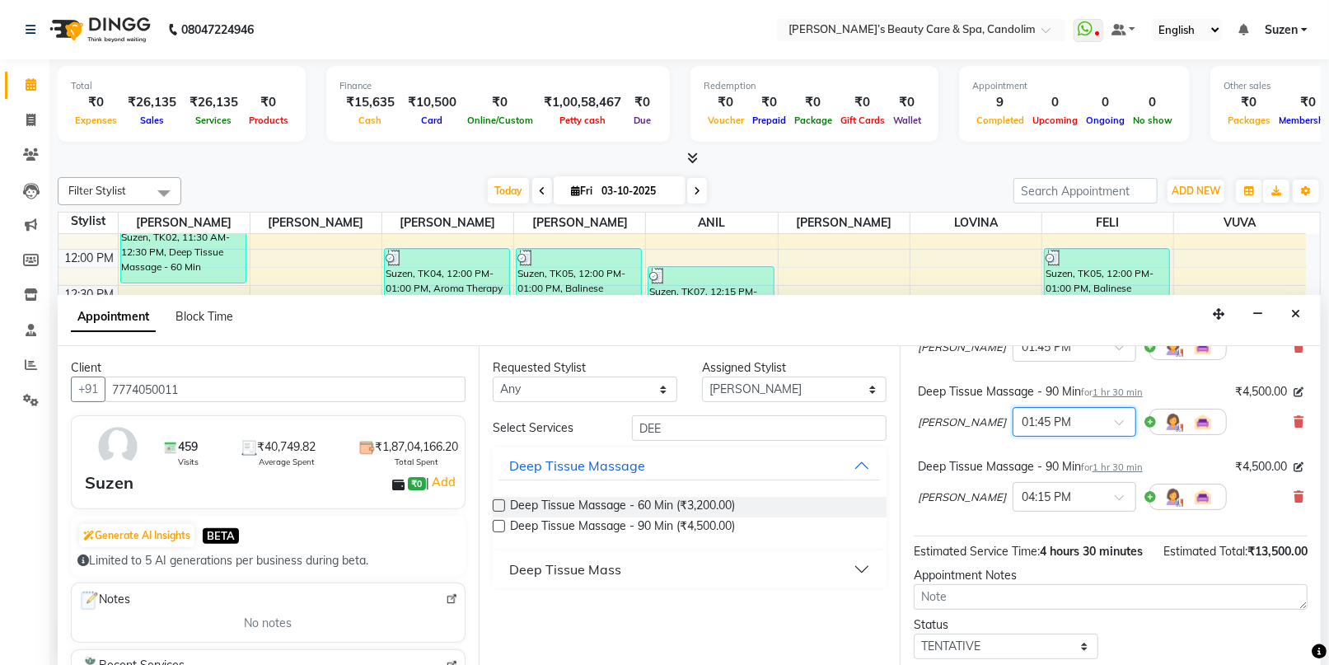
scroll to position [183, 0]
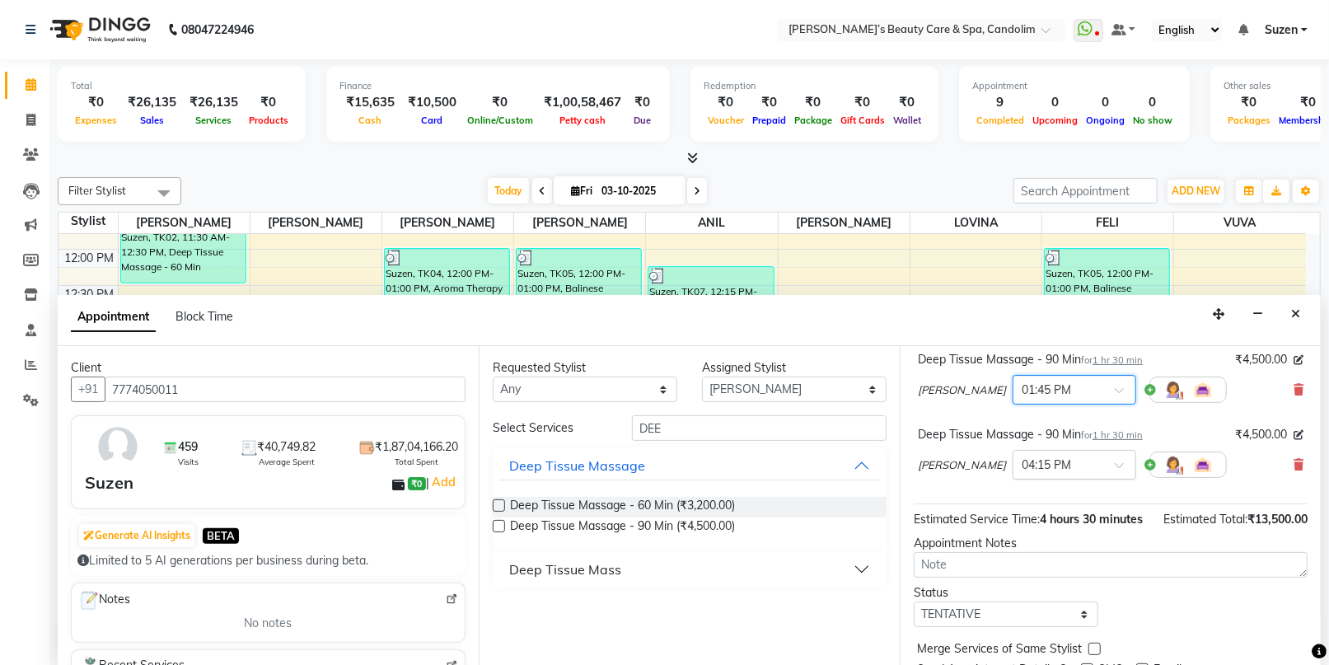
click at [1023, 450] on div "× 04:15 PM" at bounding box center [1074, 465] width 124 height 30
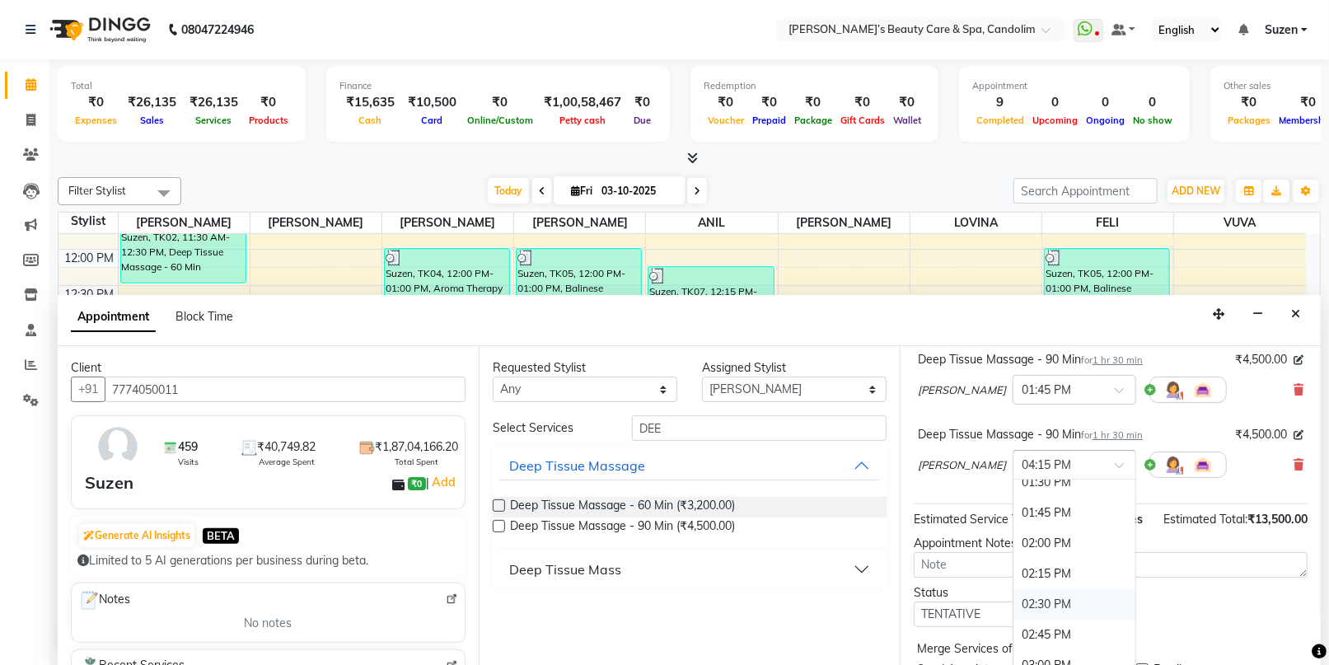
scroll to position [523, 0]
click at [1013, 556] on div "01:45 PM" at bounding box center [1074, 557] width 122 height 30
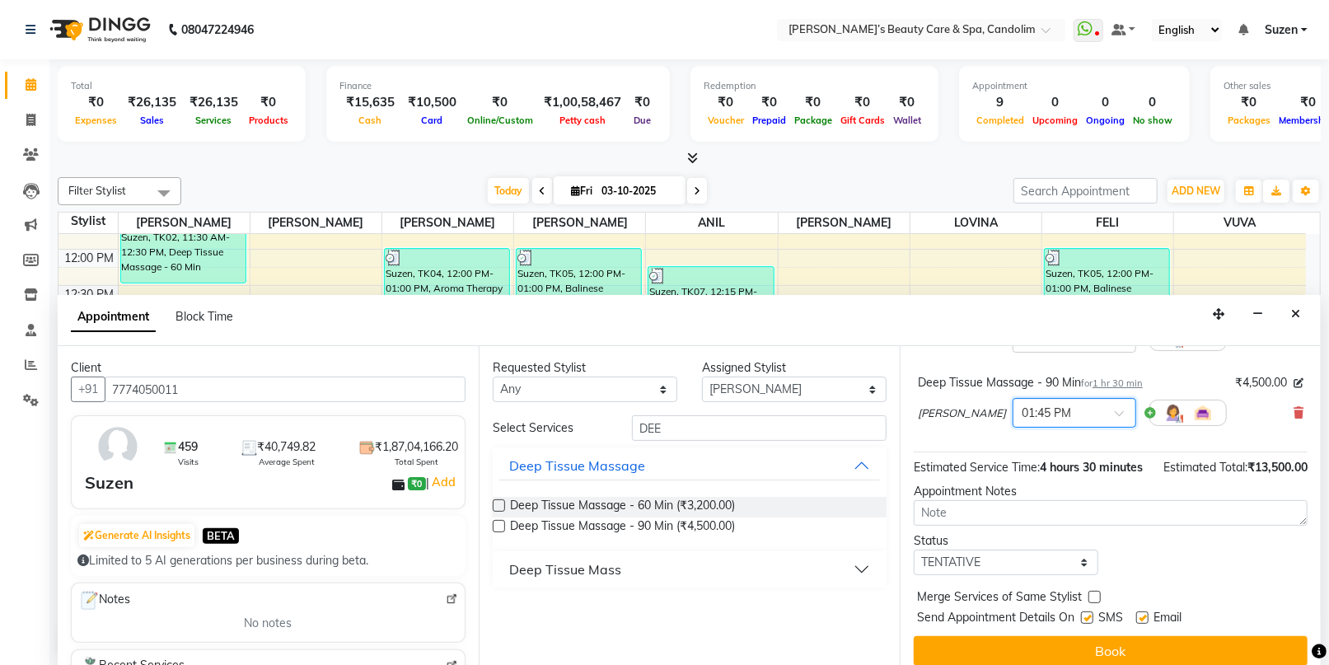
scroll to position [282, 0]
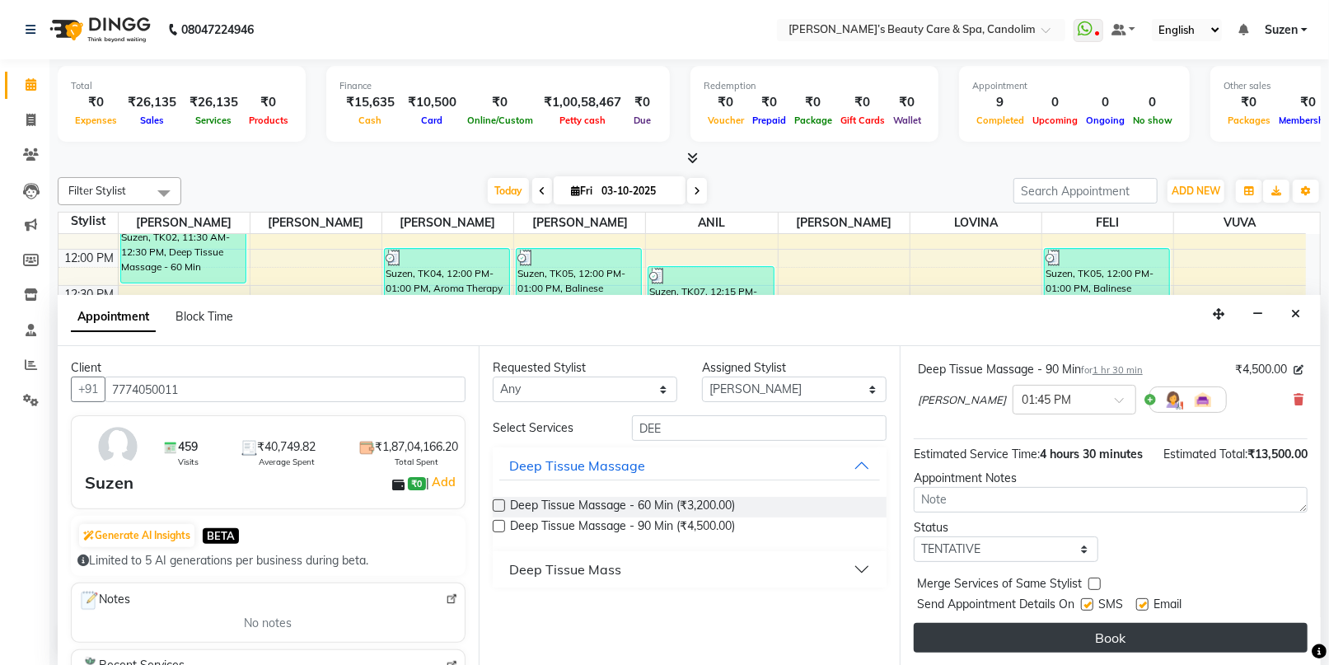
click at [1014, 635] on button "Book" at bounding box center [1111, 638] width 394 height 30
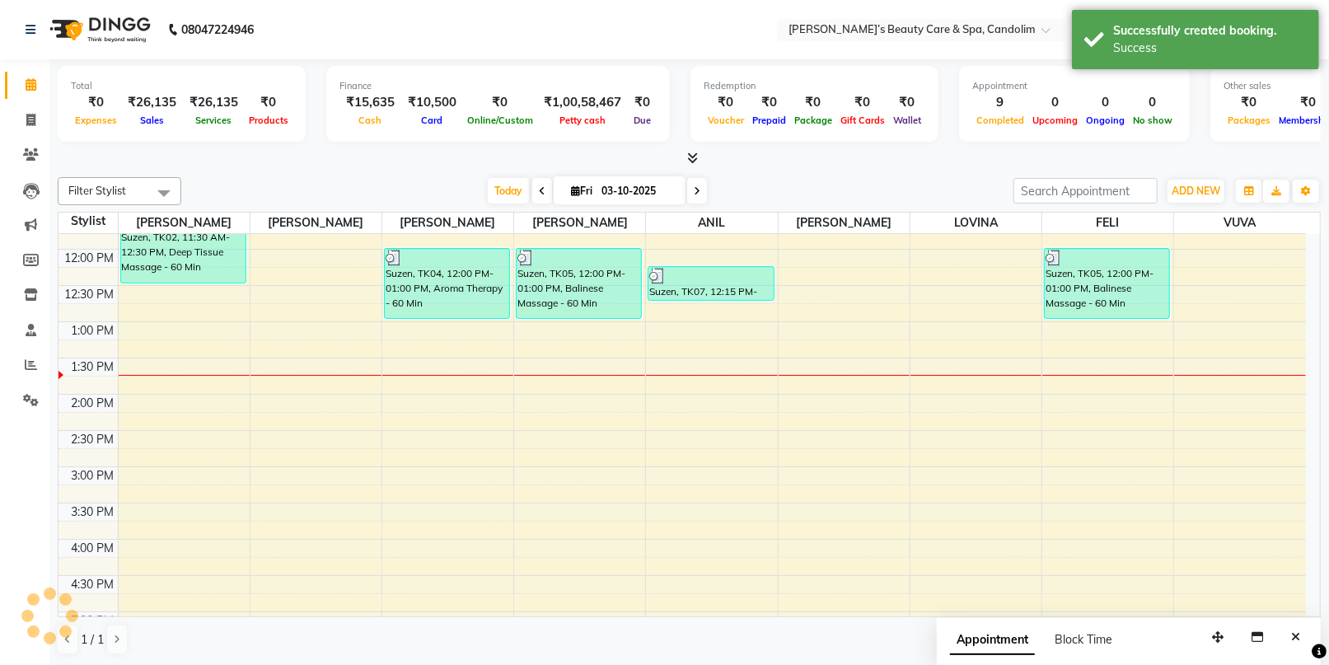
scroll to position [0, 0]
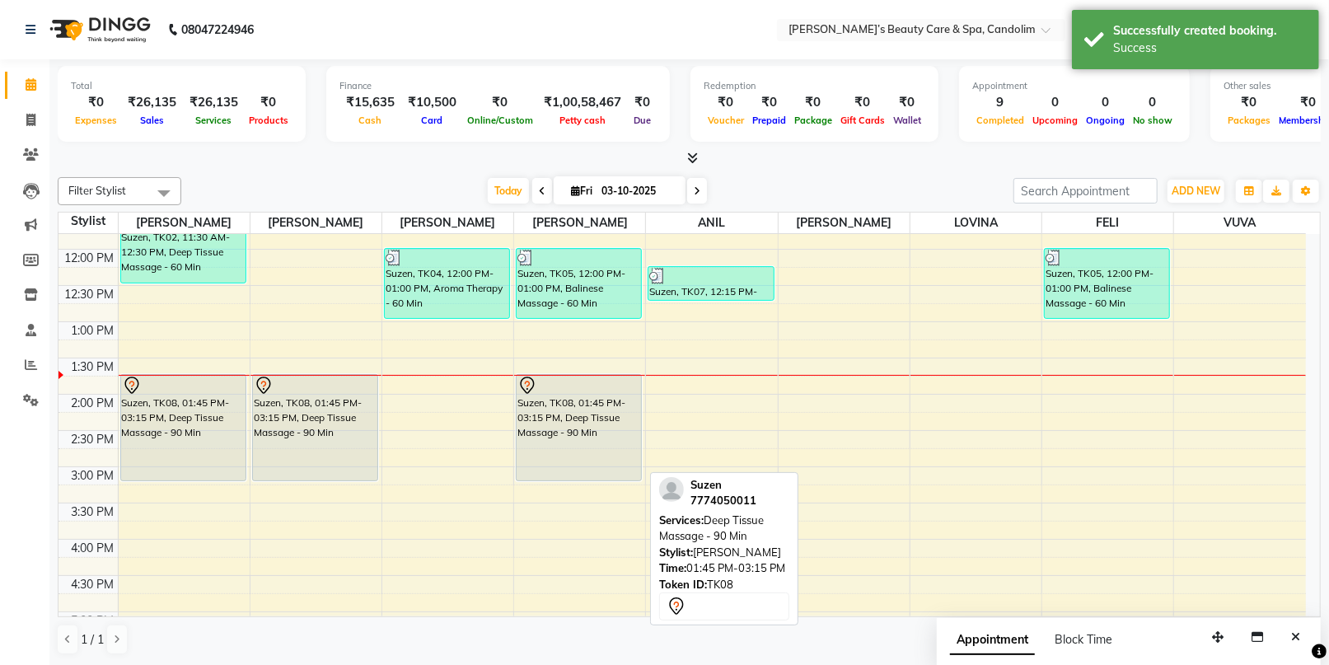
click at [627, 427] on div "Suzen, TK08, 01:45 PM-03:15 PM, Deep Tissue Massage - 90 Min" at bounding box center [579, 427] width 124 height 105
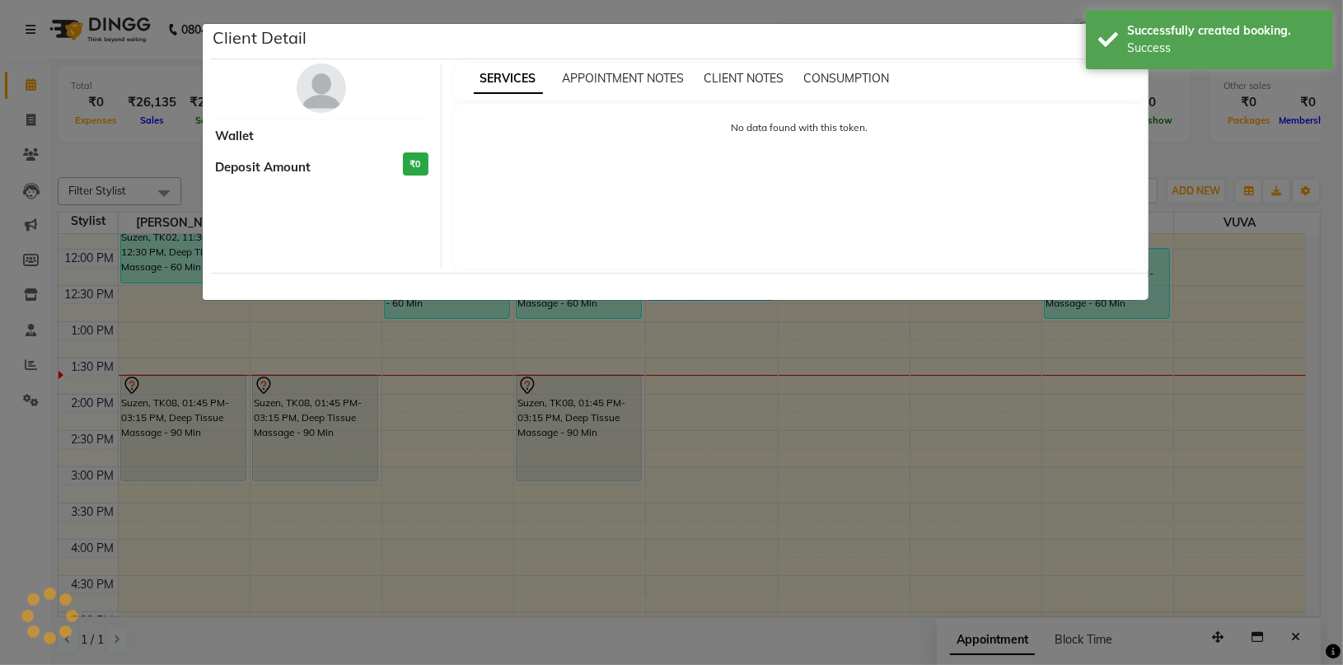
select select "7"
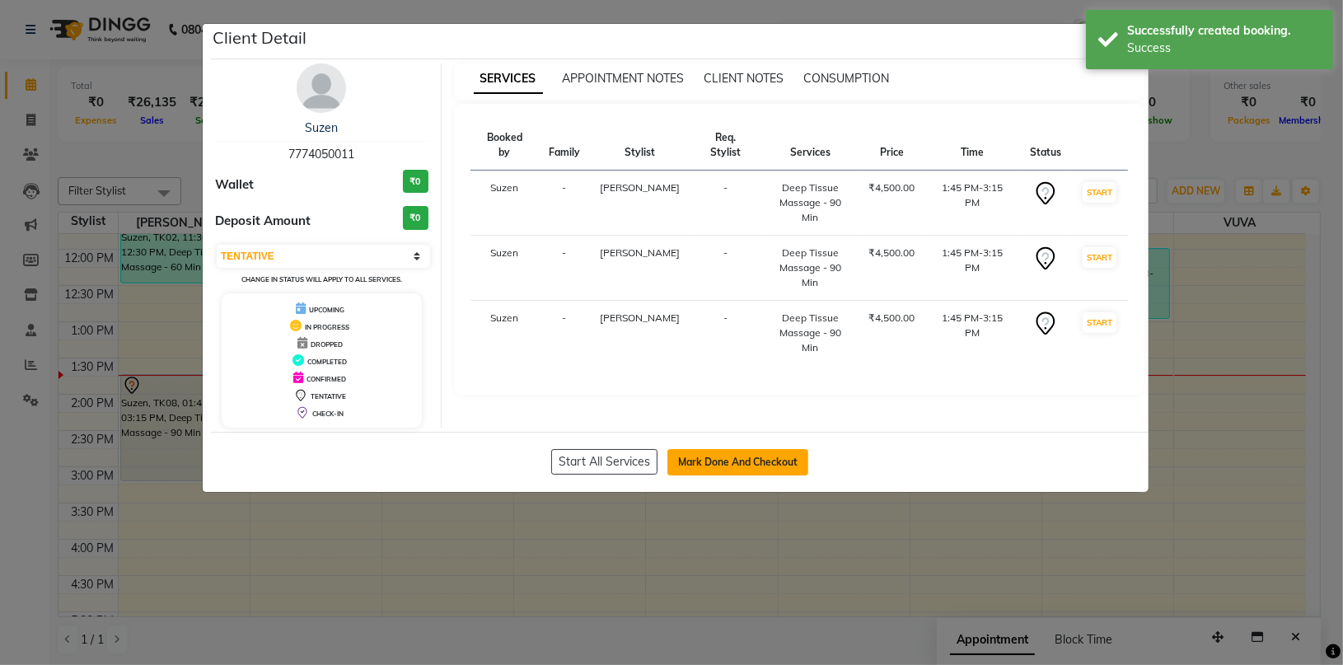
click at [733, 462] on button "Mark Done And Checkout" at bounding box center [737, 462] width 141 height 26
select select "service"
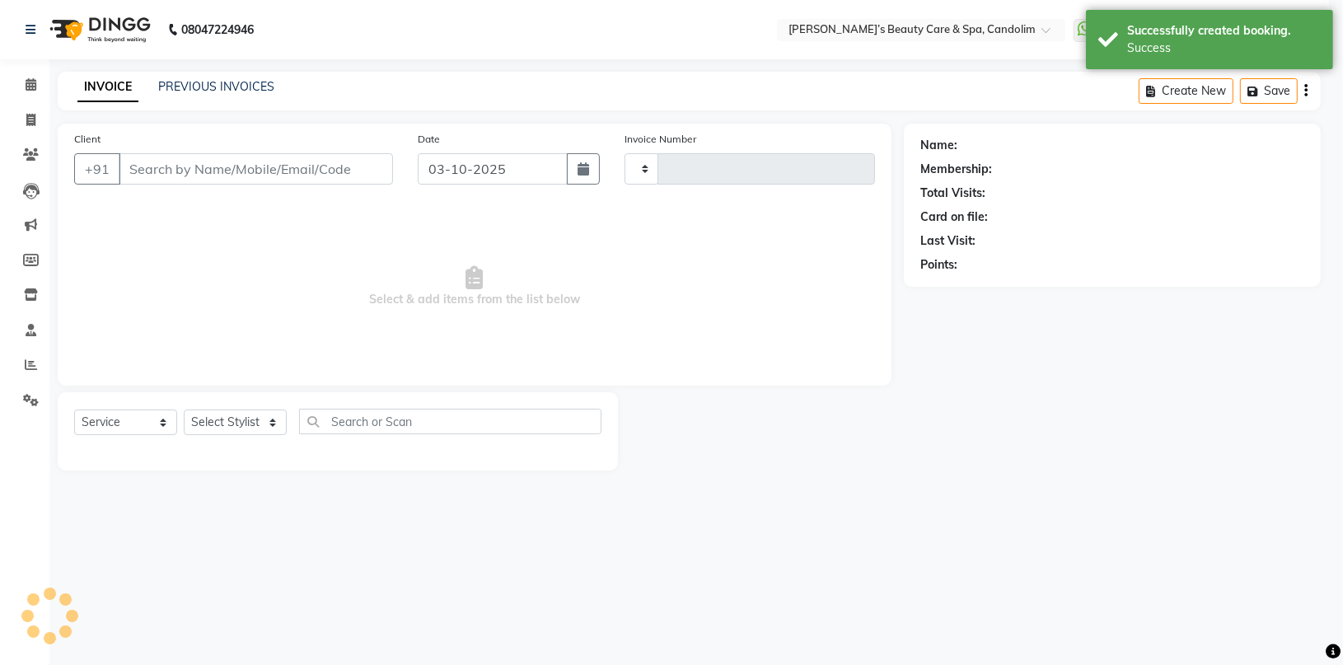
type input "1234"
select select "6059"
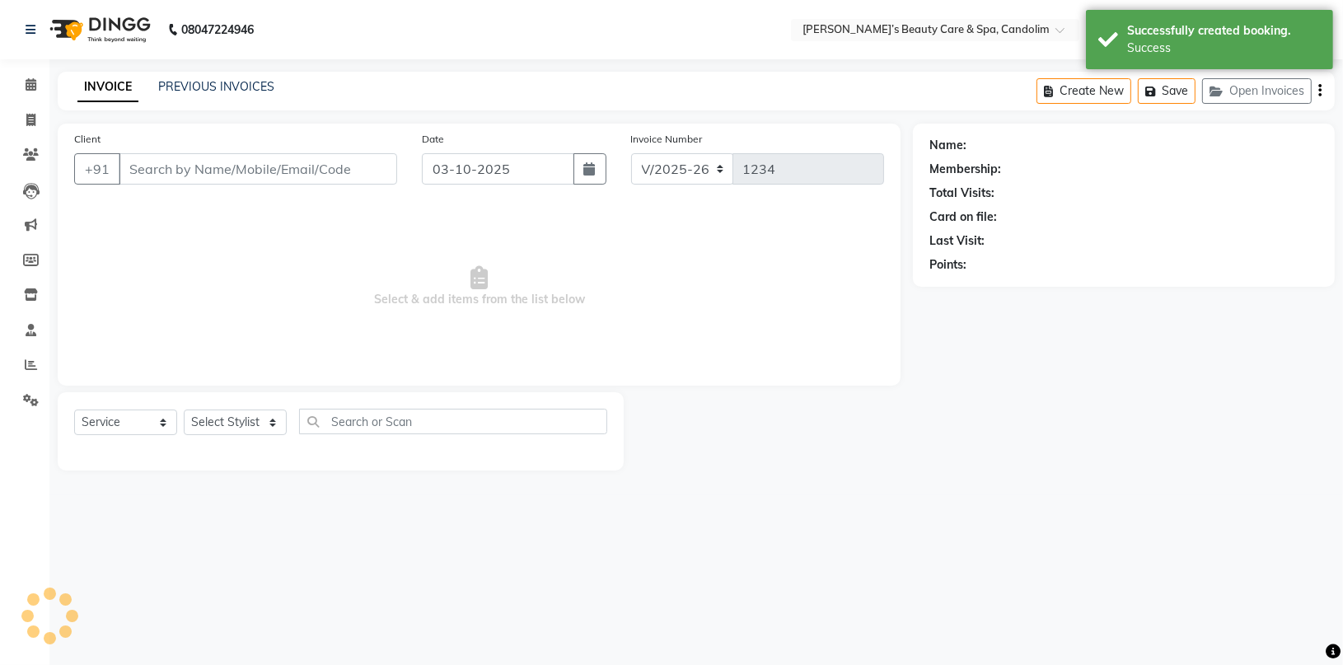
type input "7774050011"
select select "43925"
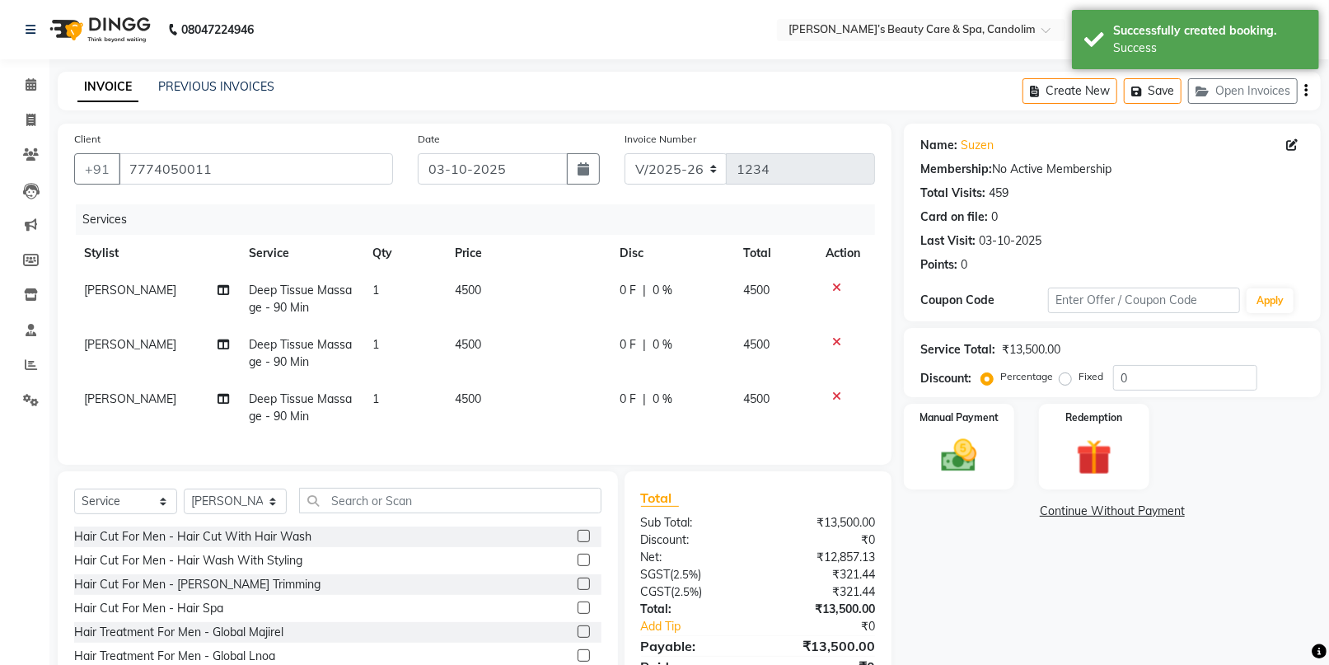
click at [510, 287] on td "4500" at bounding box center [527, 299] width 165 height 54
select select "43920"
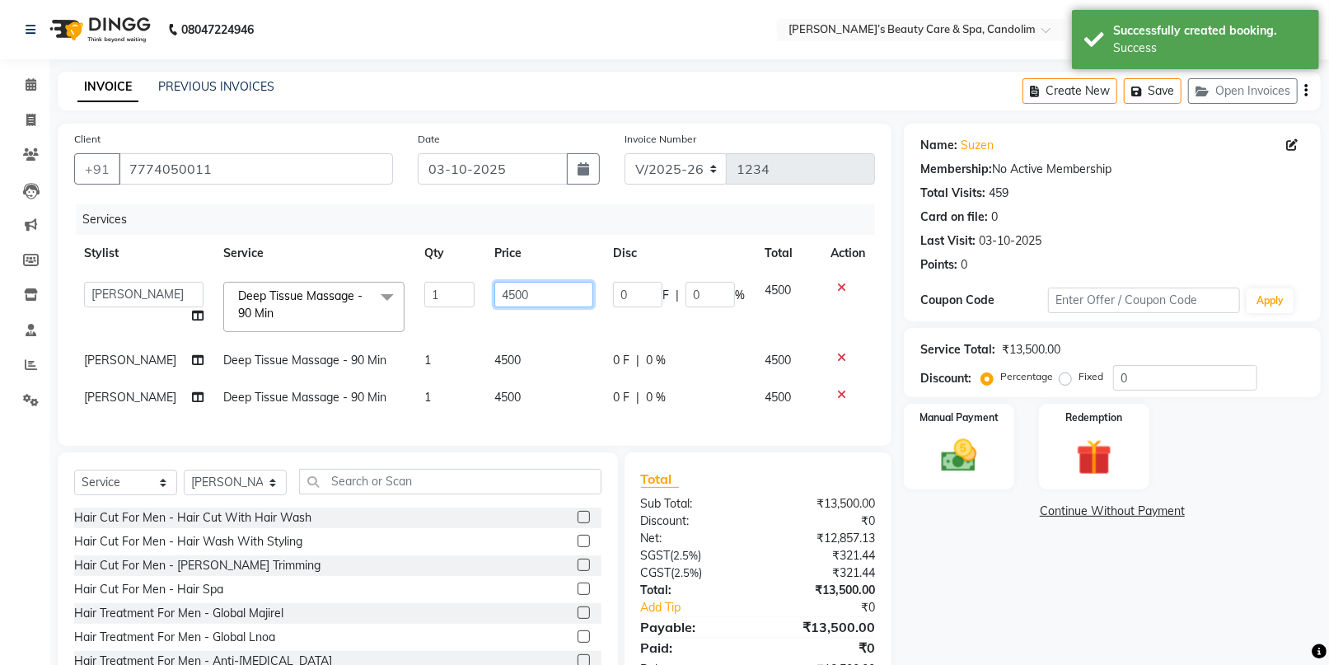
click at [579, 300] on input "4500" at bounding box center [543, 295] width 99 height 26
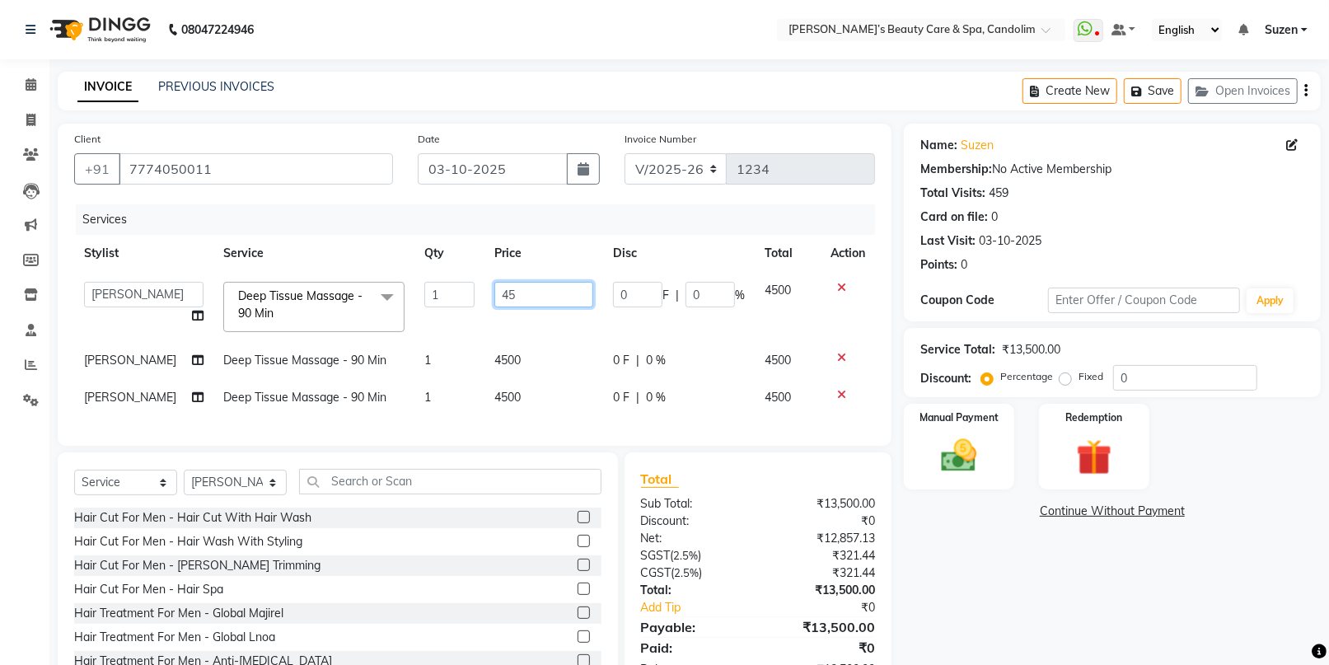
type input "4"
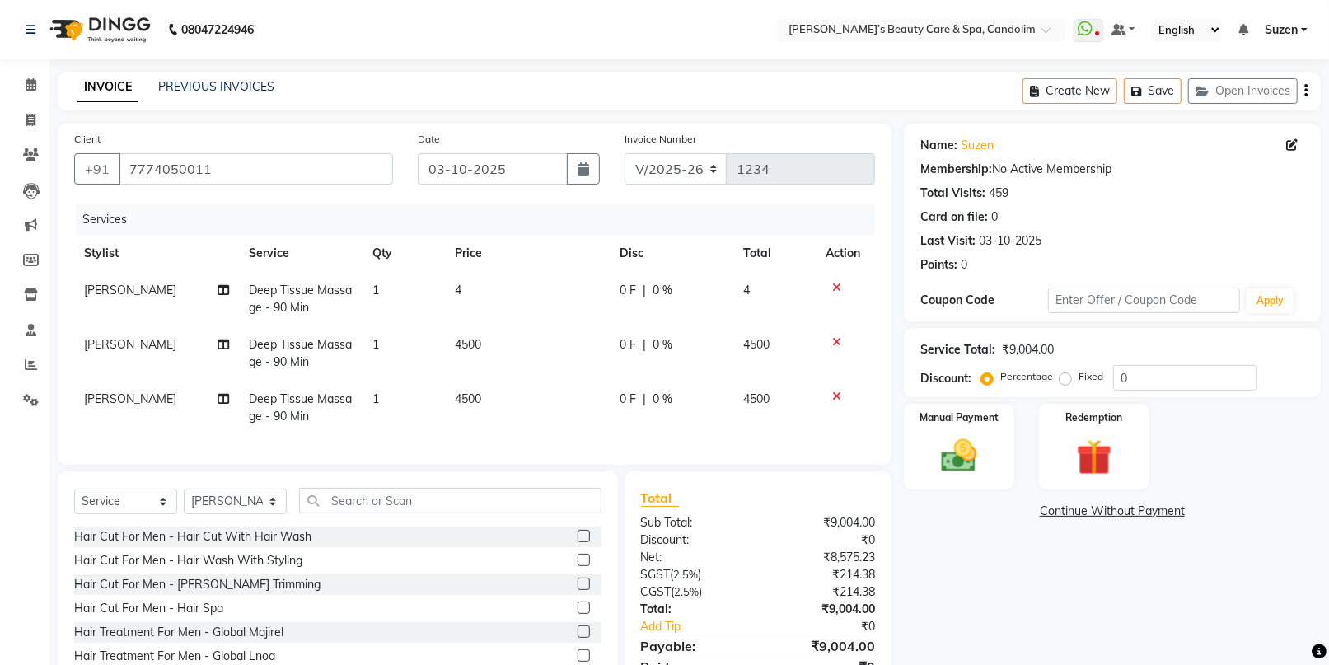
click at [555, 351] on td "4500" at bounding box center [527, 353] width 165 height 54
select select "43921"
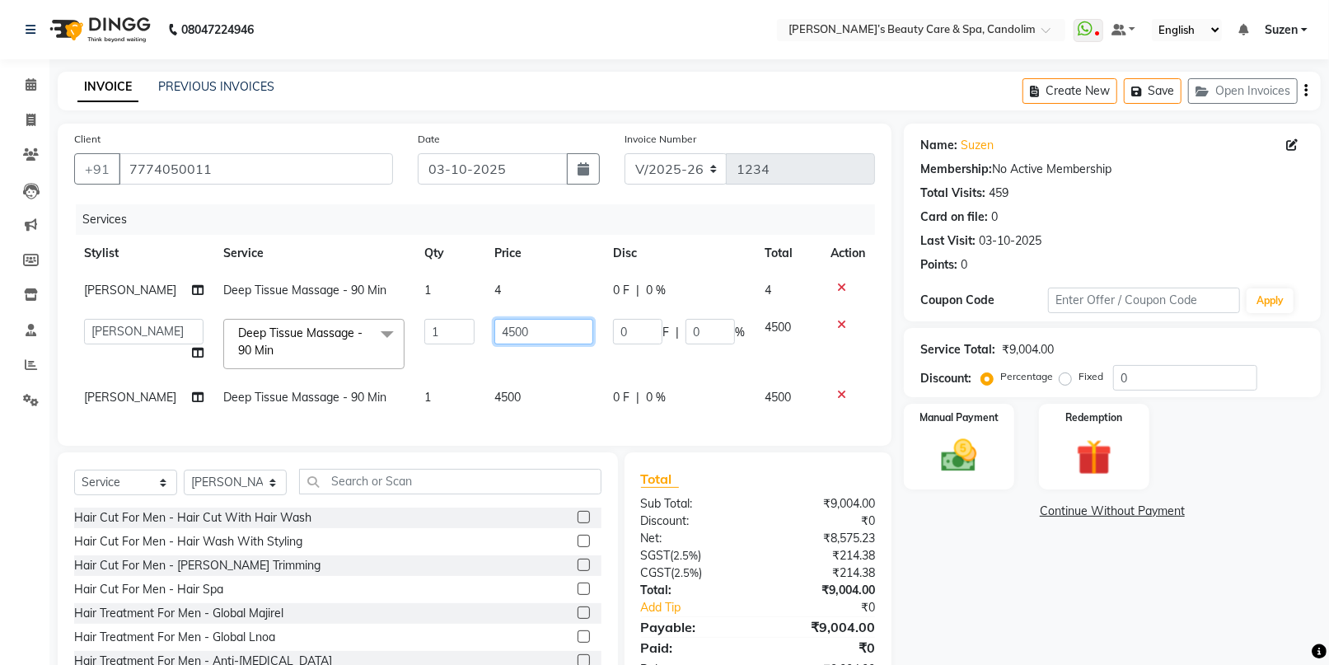
click at [555, 344] on input "4500" at bounding box center [543, 332] width 99 height 26
type input "4"
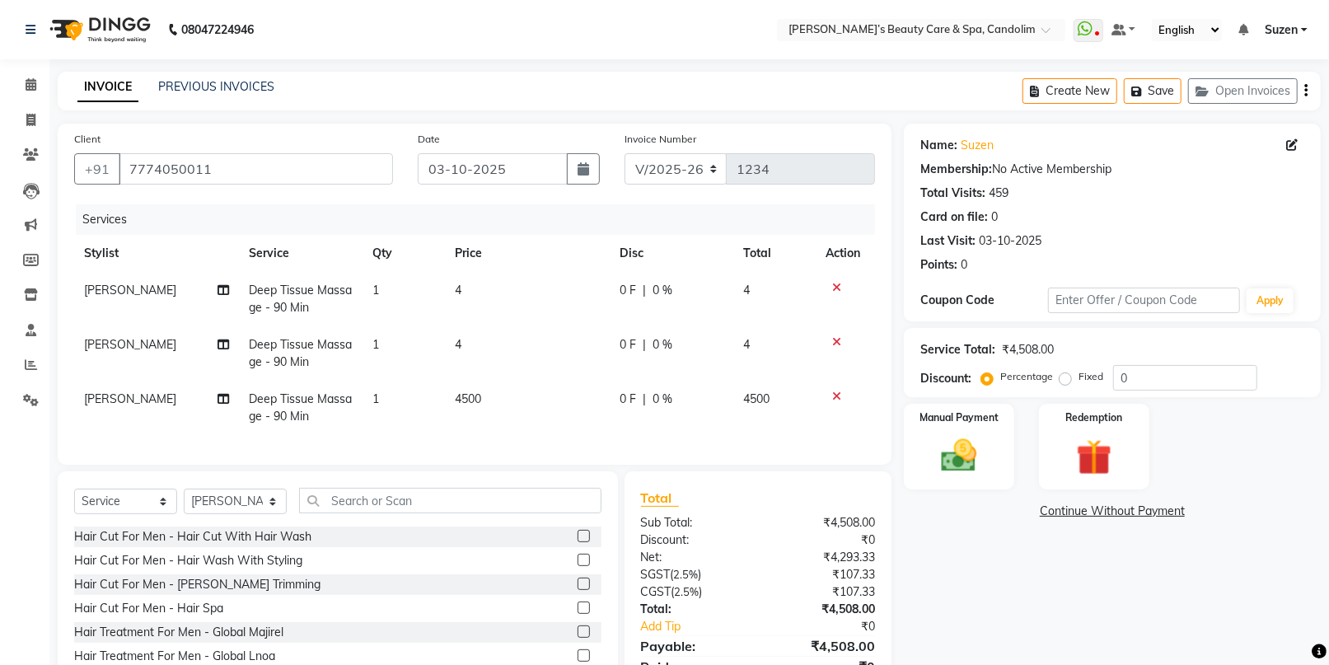
click at [536, 397] on td "4500" at bounding box center [527, 408] width 165 height 54
select select "43925"
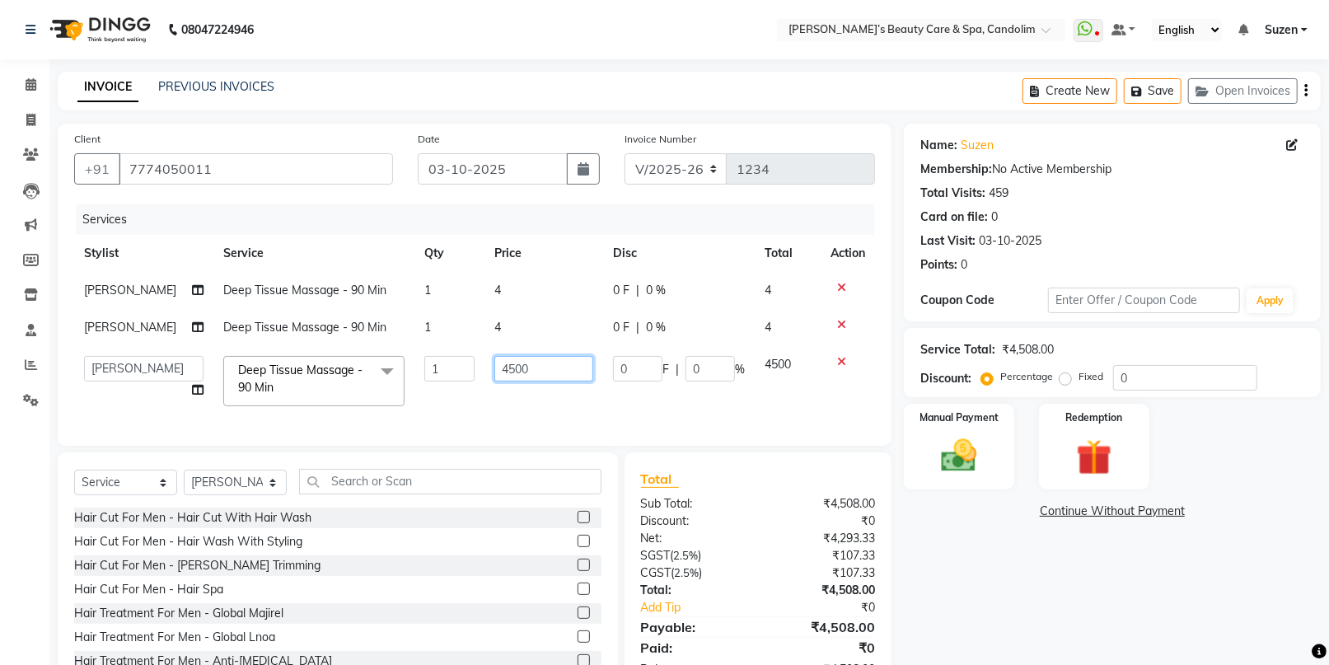
click at [545, 377] on input "4500" at bounding box center [543, 369] width 99 height 26
type input "4725"
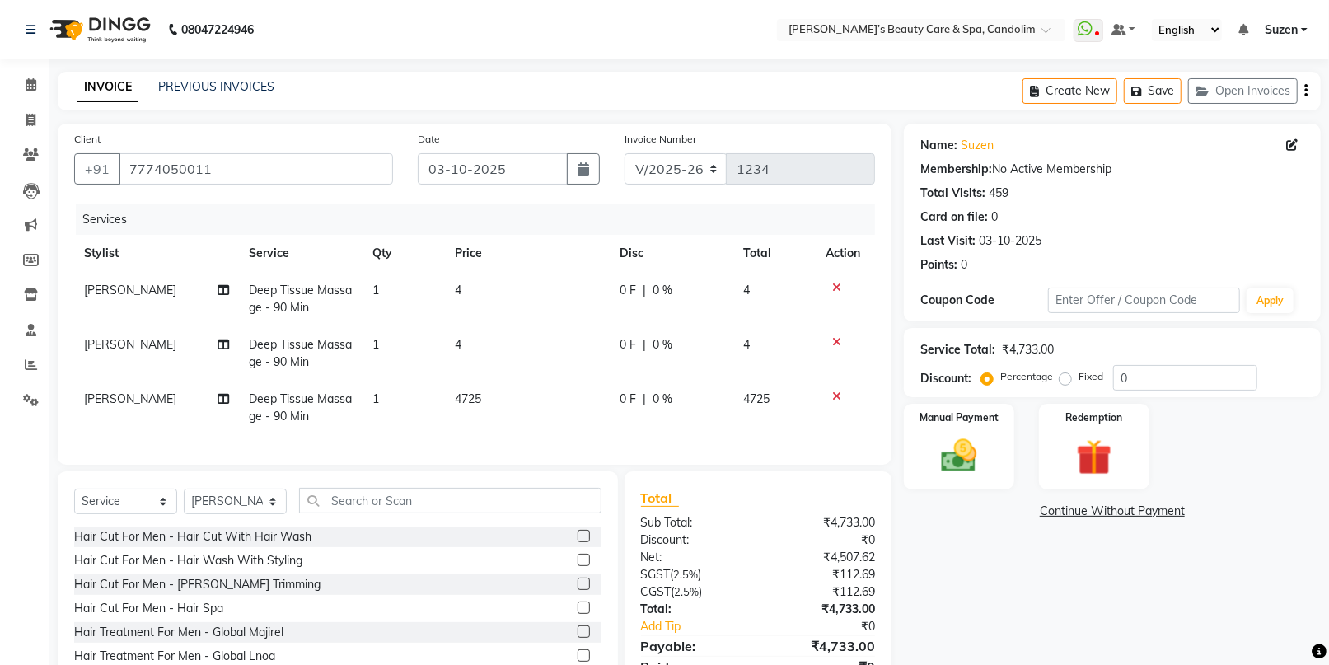
click at [509, 338] on td "4" at bounding box center [527, 353] width 165 height 54
select select "43921"
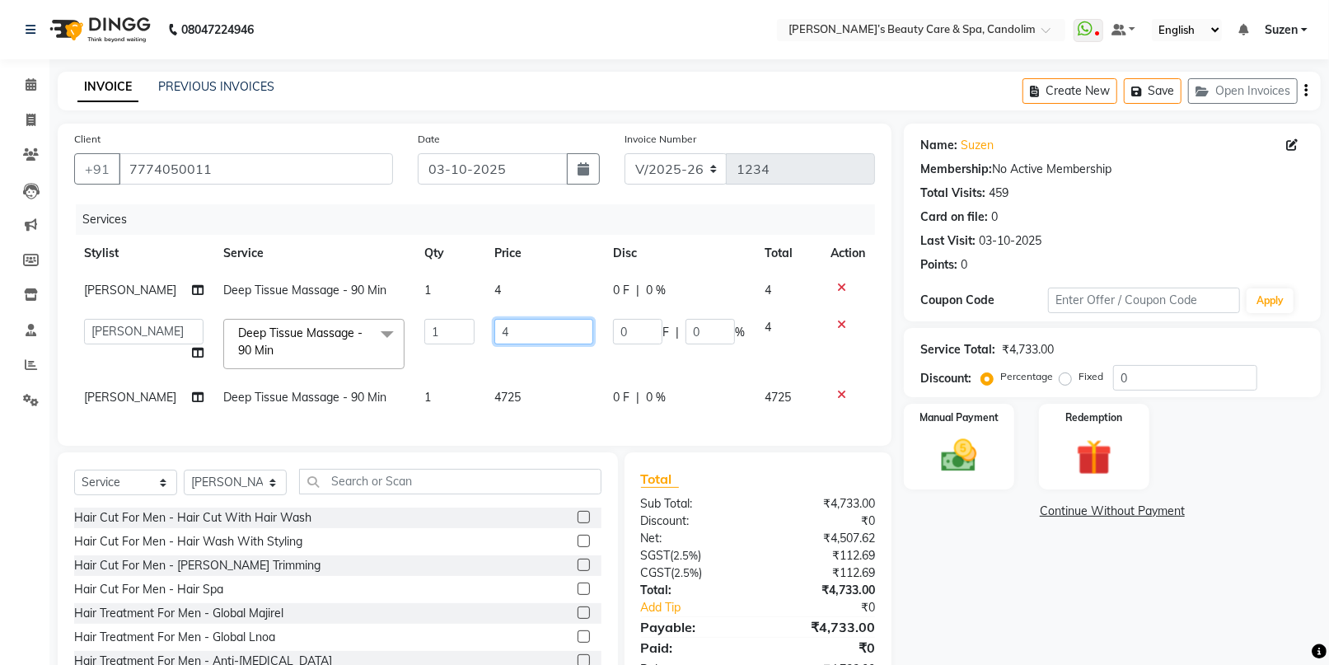
click at [527, 328] on input "4" at bounding box center [543, 332] width 99 height 26
type input "4725"
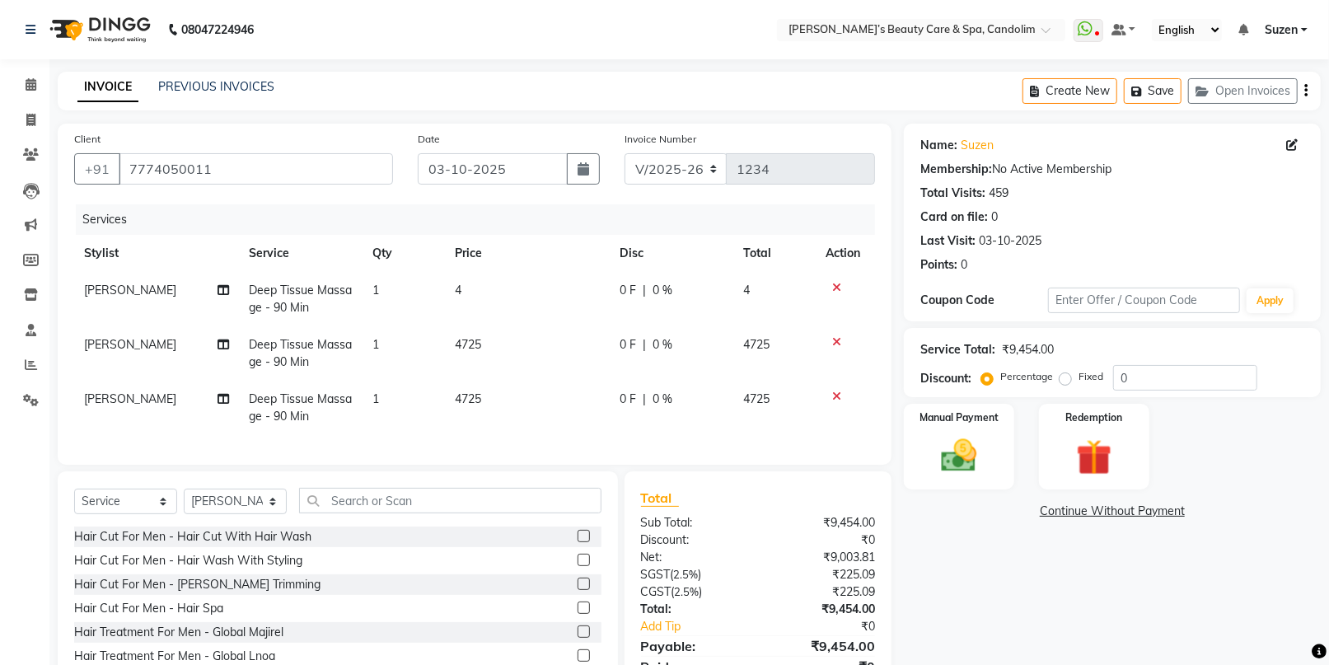
click at [515, 292] on td "4" at bounding box center [527, 299] width 165 height 54
select select "43920"
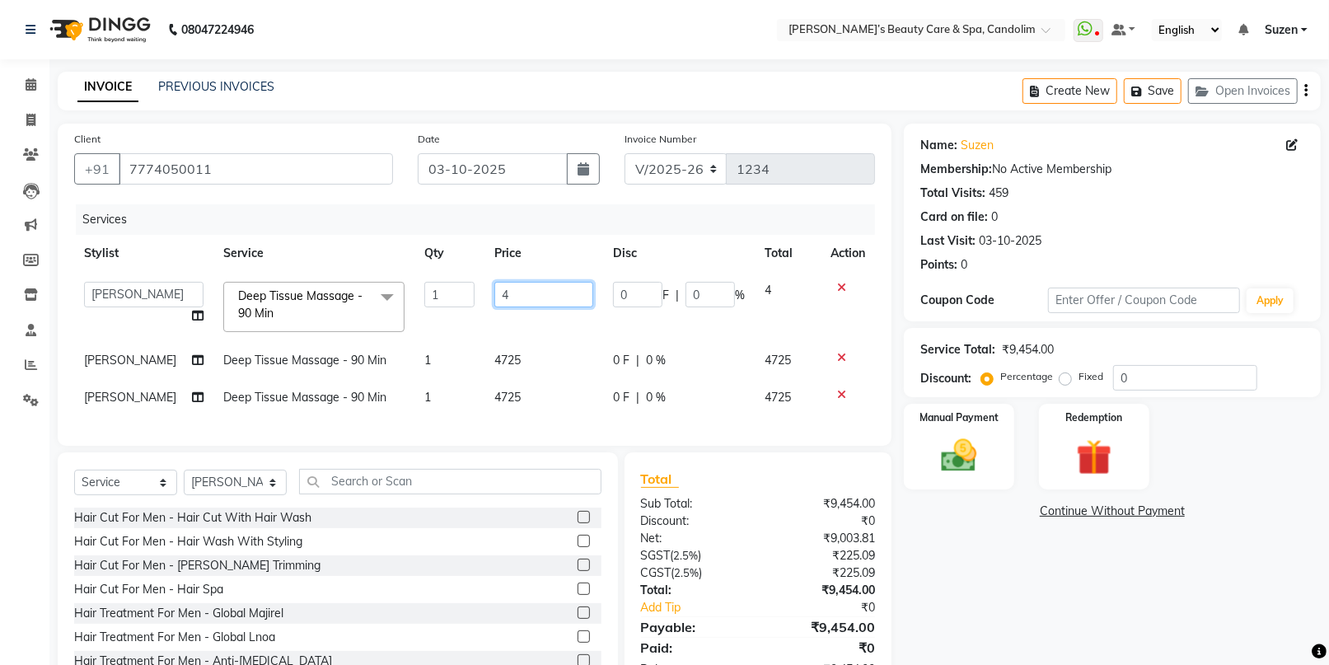
click at [514, 282] on input "4" at bounding box center [543, 295] width 99 height 26
type input "4725"
click at [563, 334] on tbody "[PERSON_NAME] [PERSON_NAME] [PERSON_NAME] [PERSON_NAME] [PERSON_NAME] VUVA Deep…" at bounding box center [474, 344] width 801 height 144
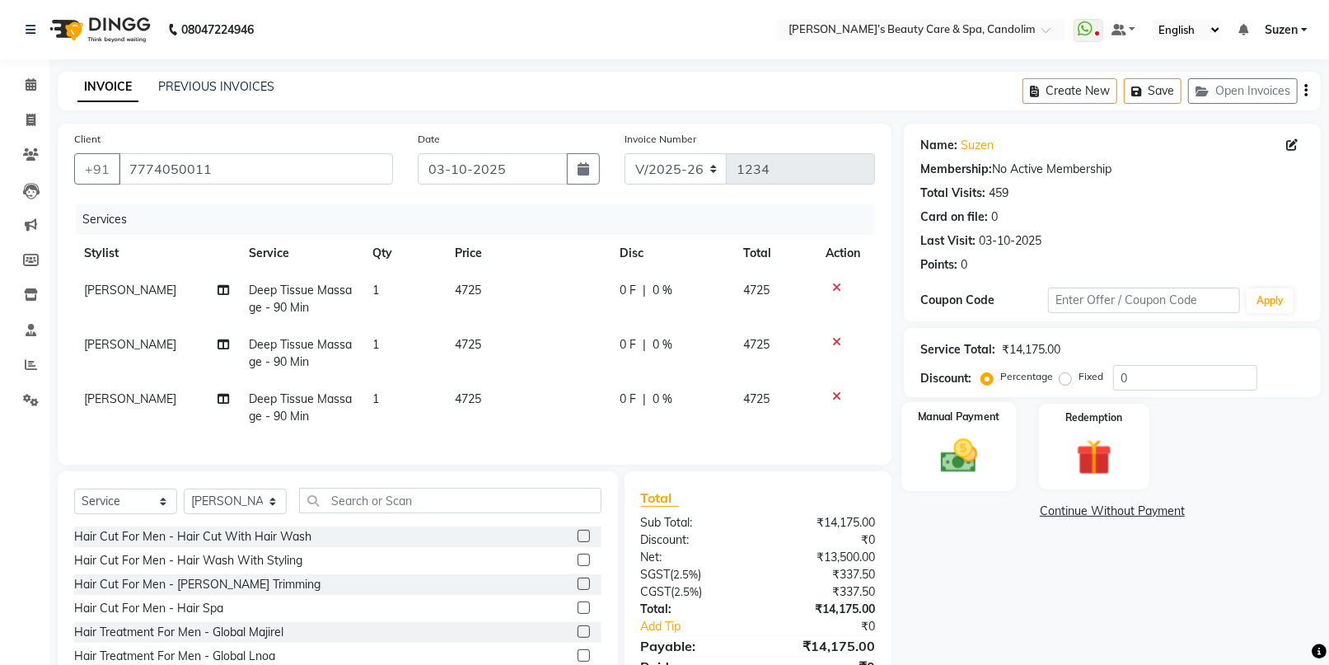
click at [938, 456] on img at bounding box center [958, 455] width 60 height 43
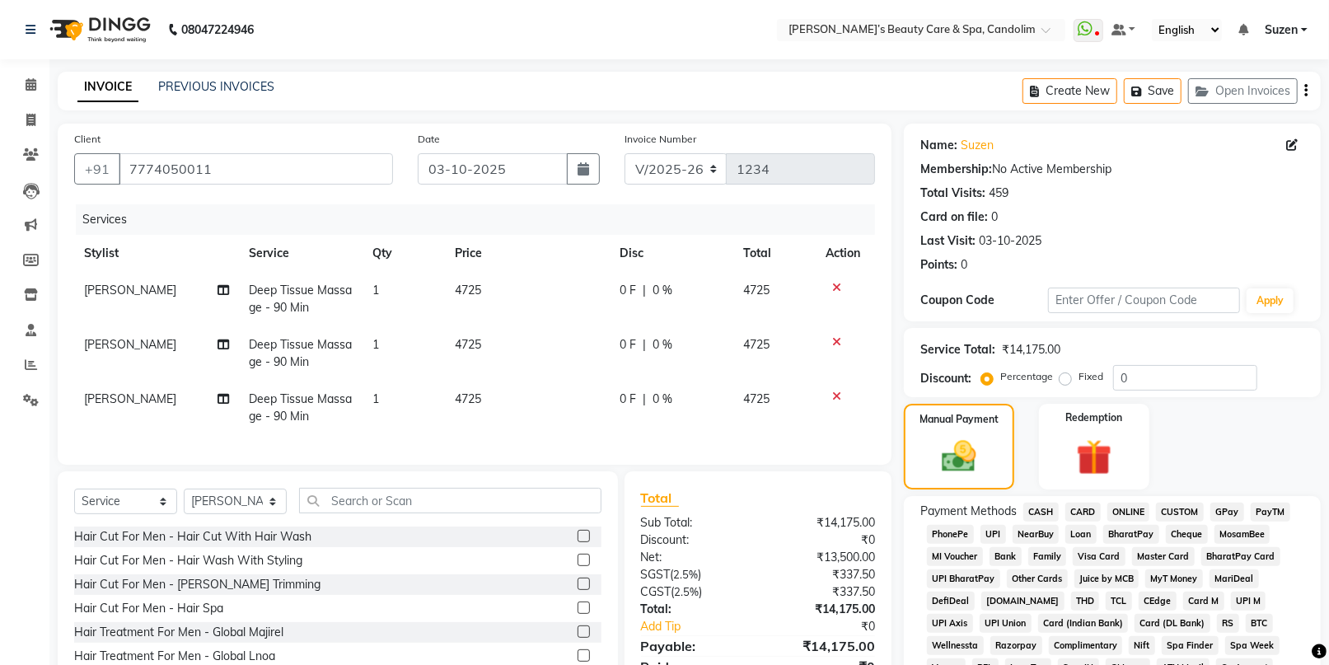
click at [1035, 516] on span "CASH" at bounding box center [1040, 512] width 35 height 19
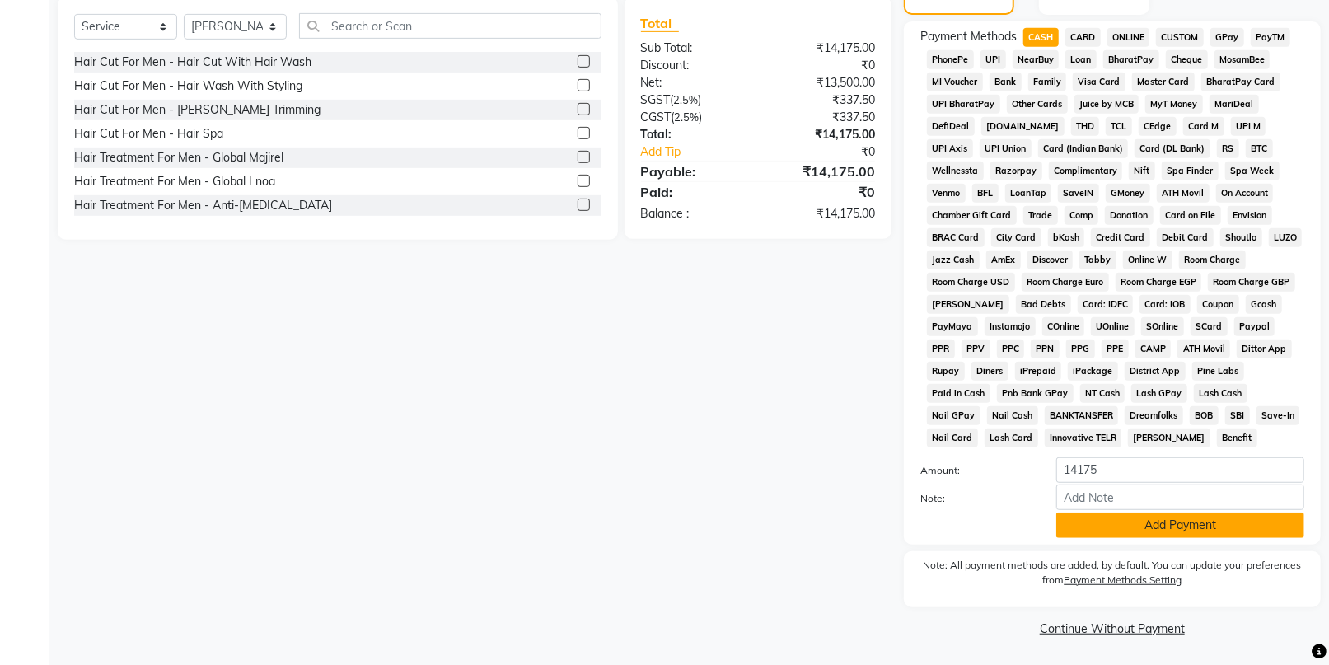
click at [1085, 529] on button "Add Payment" at bounding box center [1180, 525] width 248 height 26
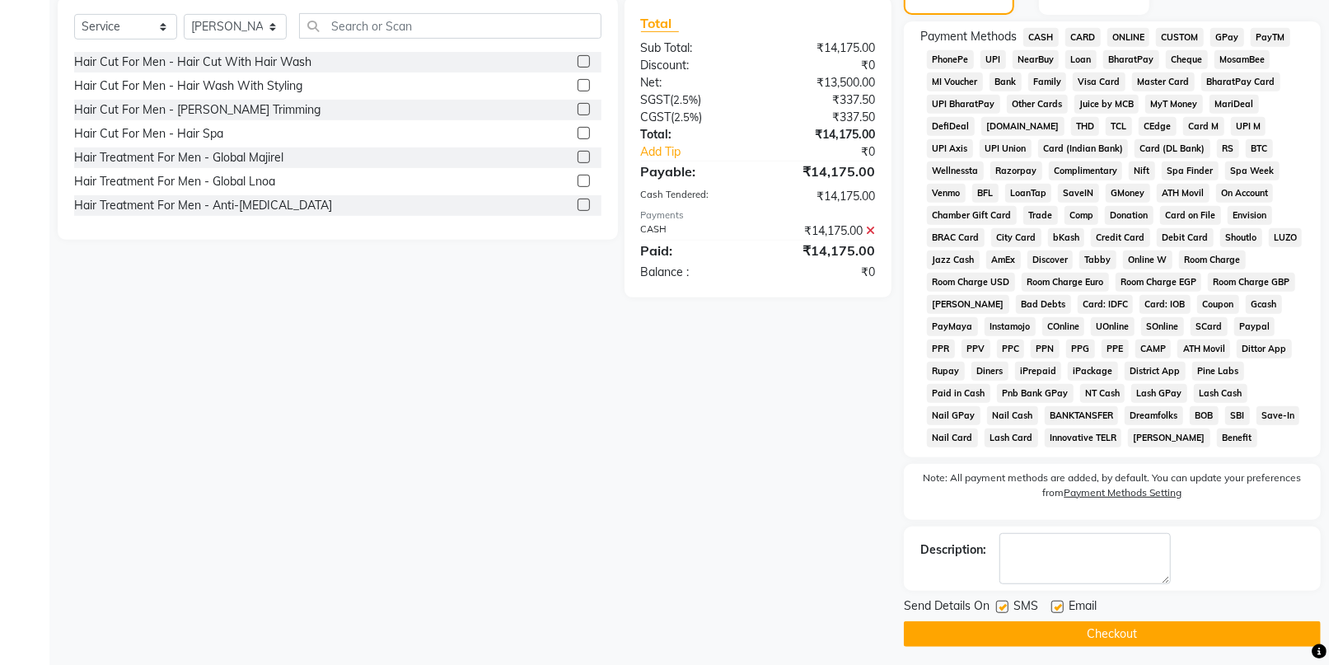
scroll to position [480, 0]
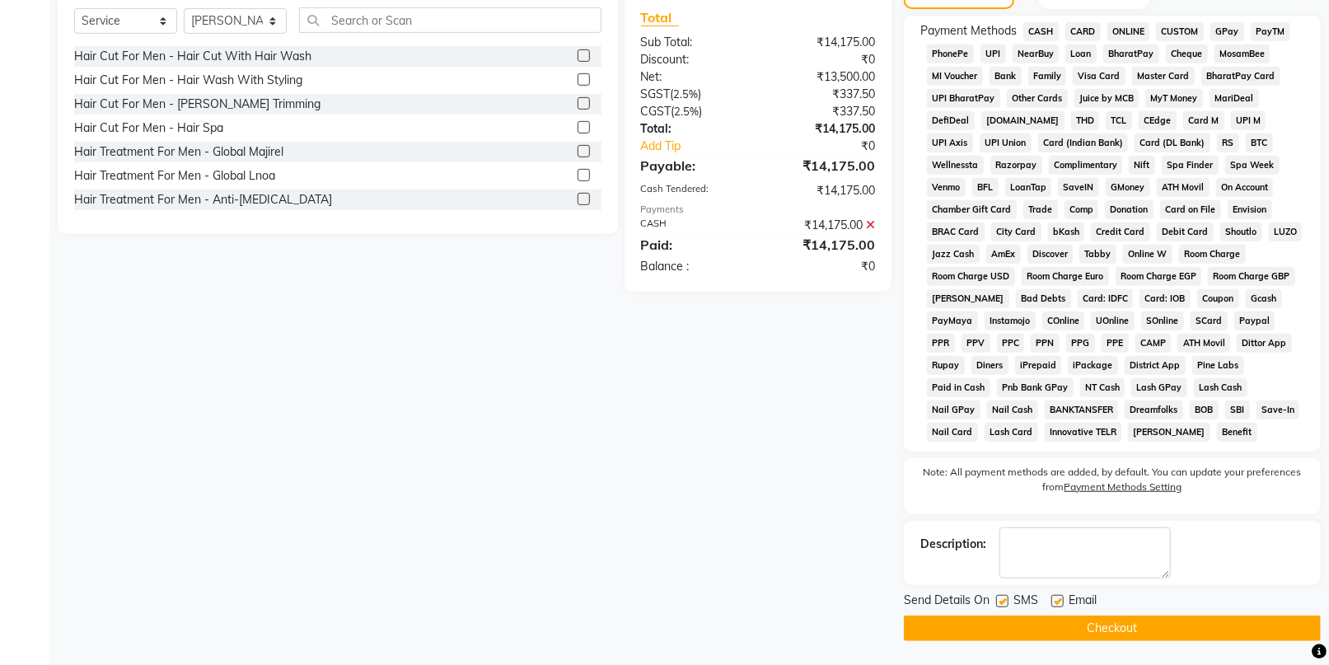
click at [1082, 617] on button "Checkout" at bounding box center [1112, 628] width 417 height 26
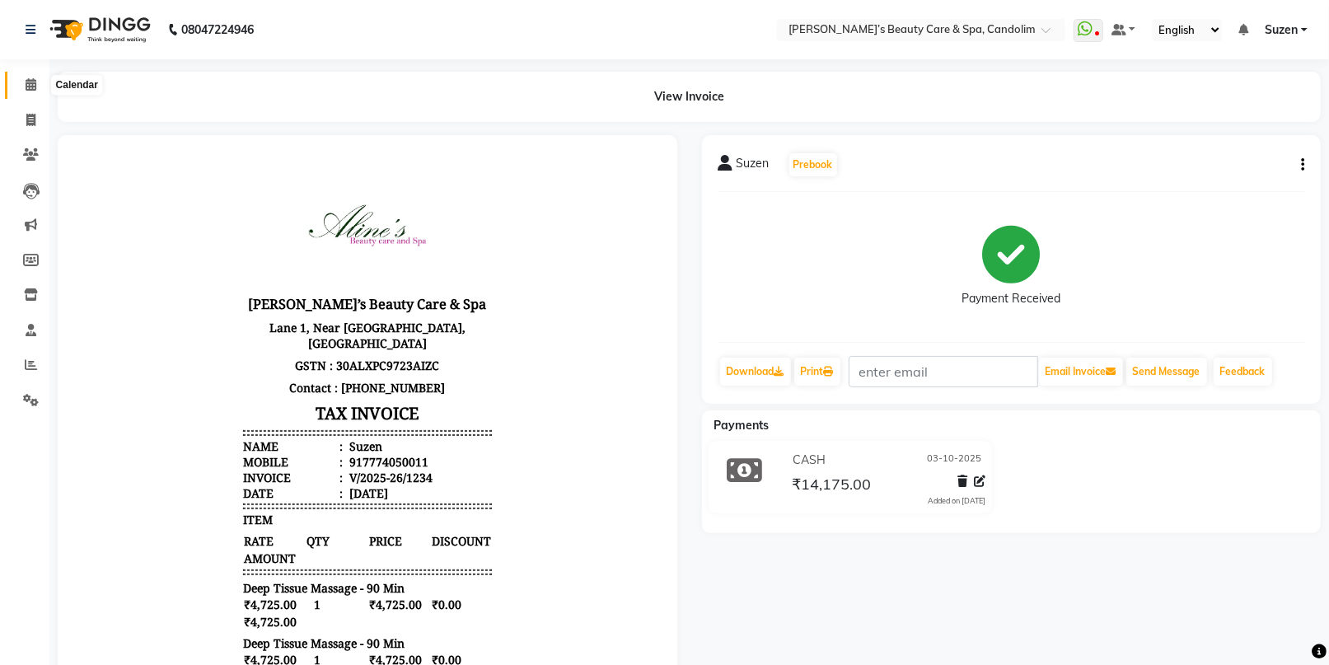
click at [36, 90] on span at bounding box center [30, 85] width 29 height 19
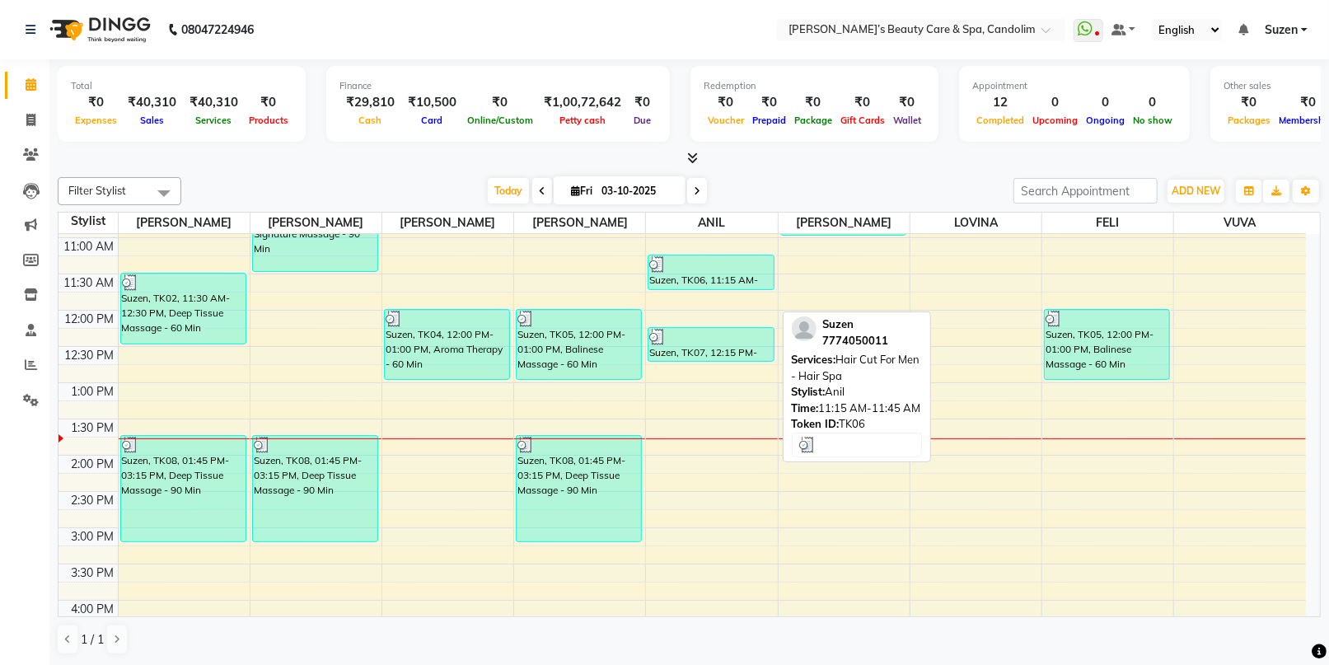
scroll to position [183, 0]
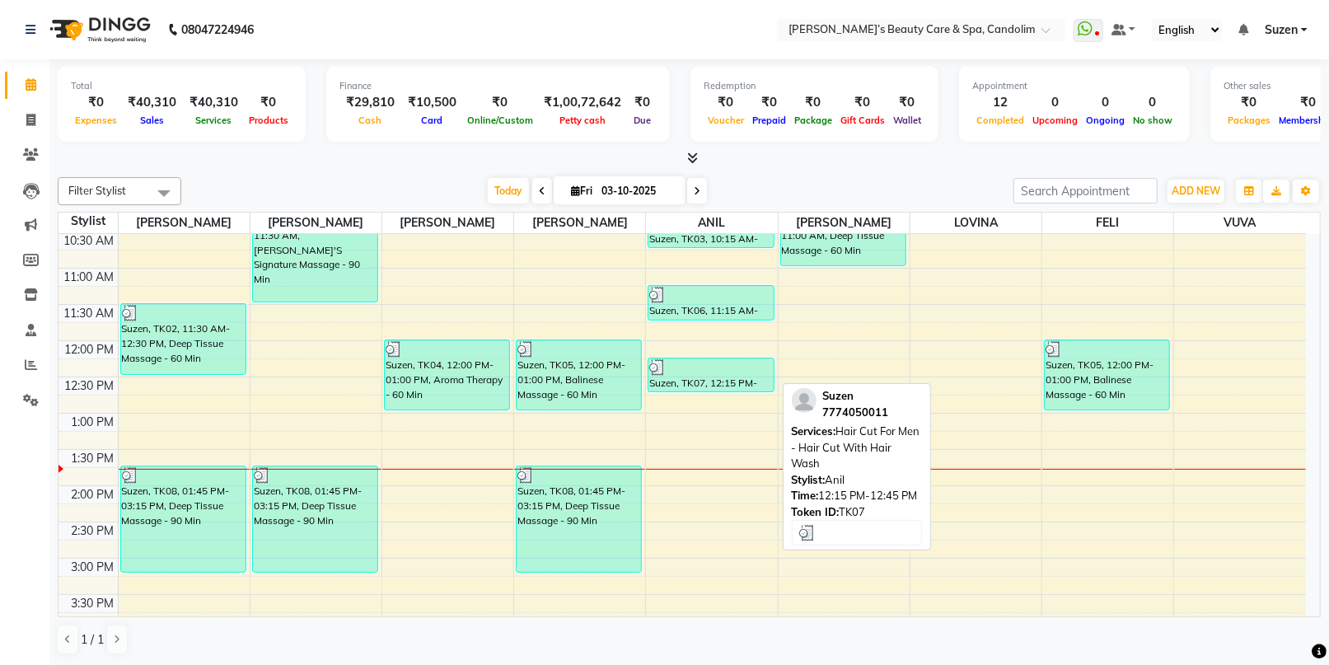
click at [716, 370] on div at bounding box center [710, 367] width 123 height 16
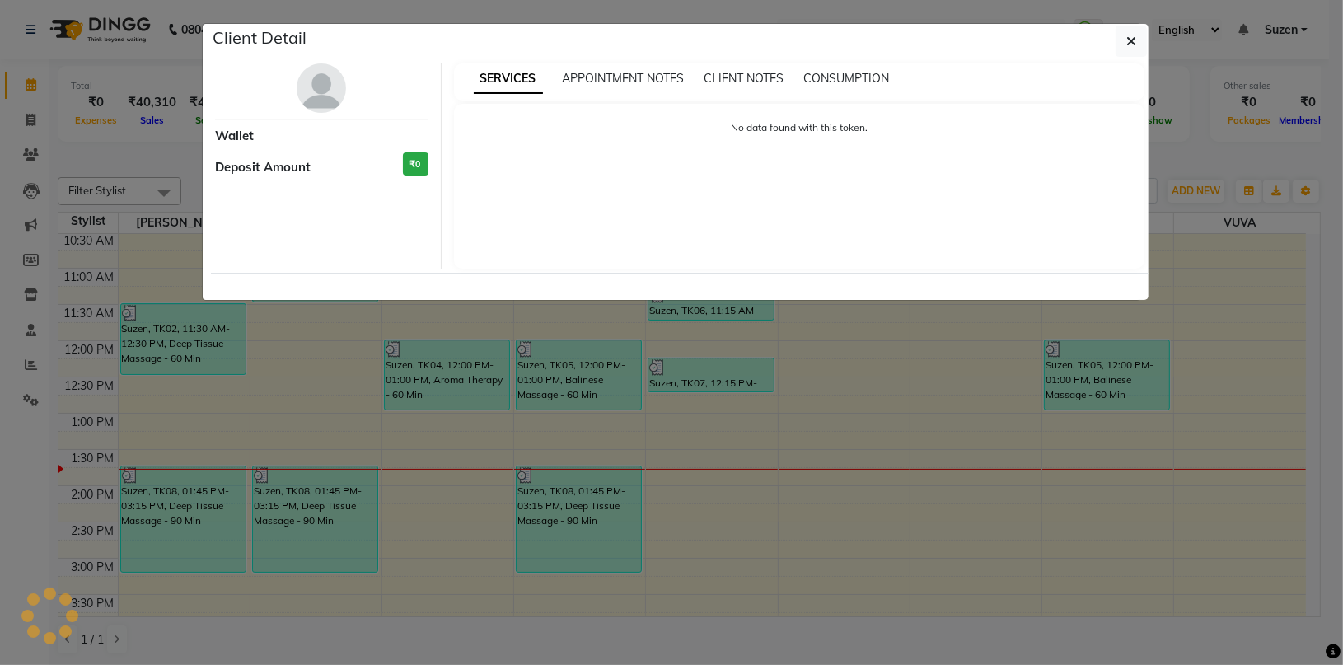
select select "3"
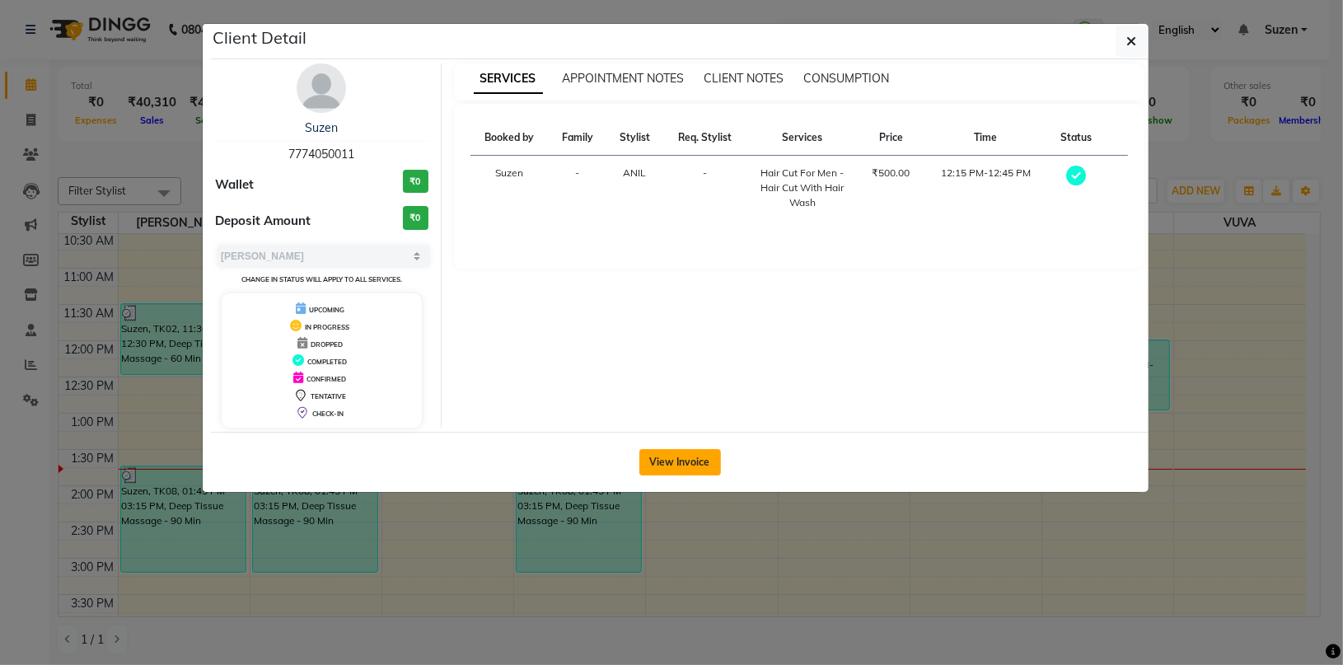
click at [680, 456] on button "View Invoice" at bounding box center [680, 462] width 82 height 26
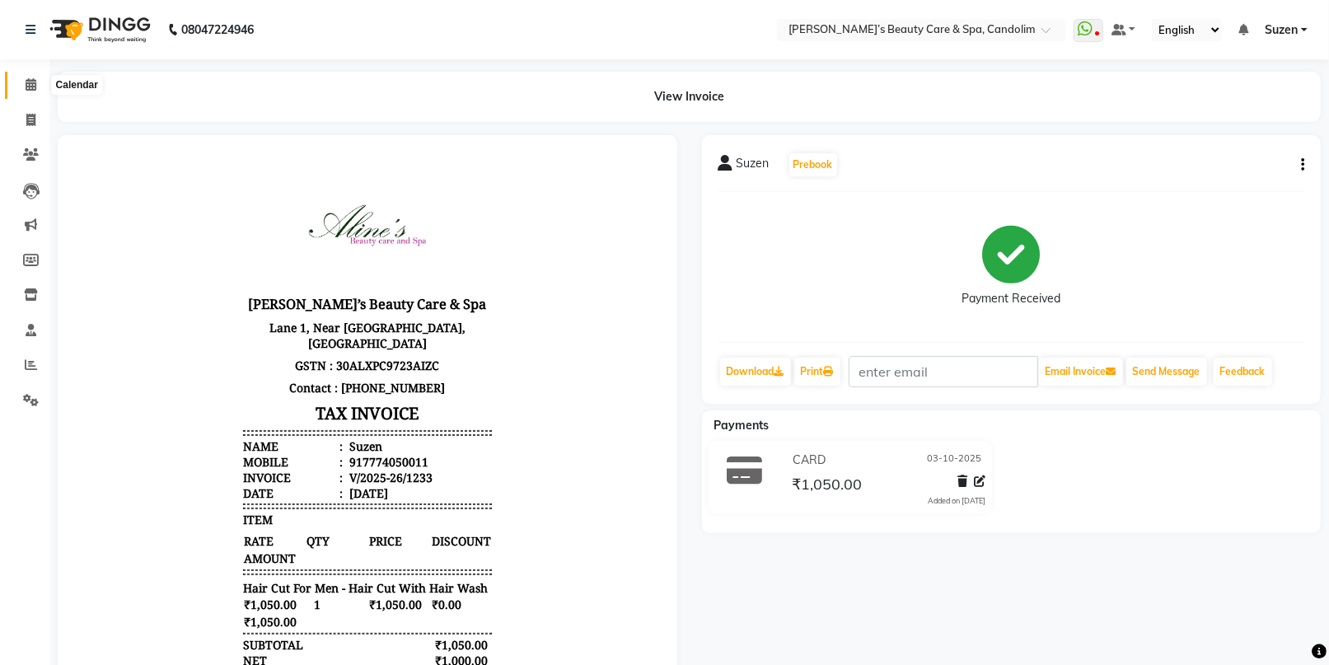
click at [39, 86] on span at bounding box center [30, 85] width 29 height 19
